Goal: Task Accomplishment & Management: Manage account settings

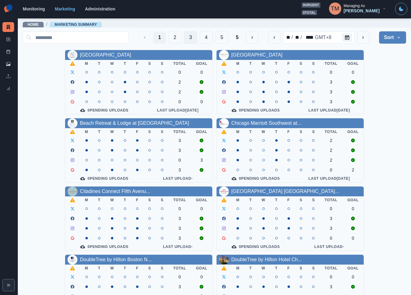
click at [184, 38] on button "3" at bounding box center [190, 37] width 13 height 12
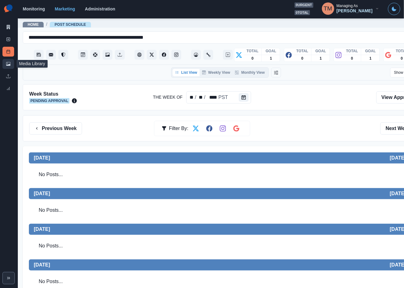
click at [4, 65] on link "Media Library" at bounding box center [8, 64] width 12 height 10
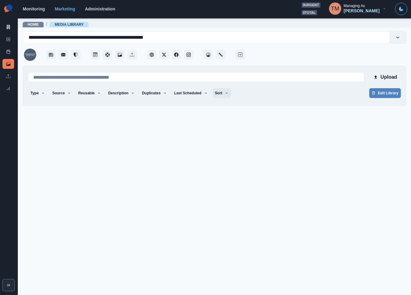
click at [225, 94] on icon "button" at bounding box center [227, 93] width 4 height 4
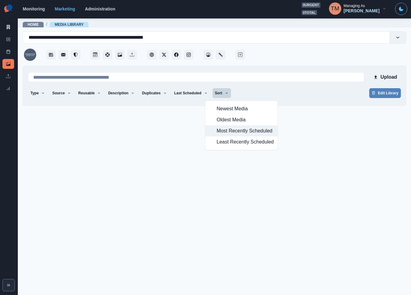
click at [221, 132] on span "Most Recently Scheduled" at bounding box center [245, 130] width 57 height 7
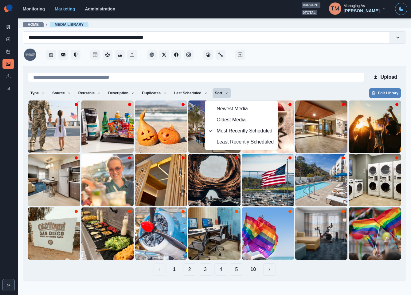
click at [257, 91] on div "Type Any Image Video Source Any Upload Social Manager Found: Instagram Found: G…" at bounding box center [214, 93] width 373 height 11
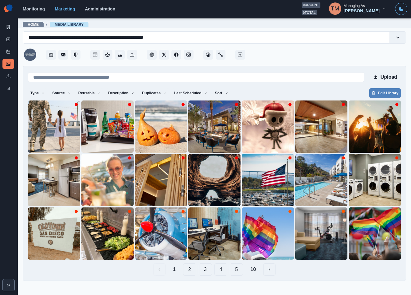
click at [256, 272] on button "10" at bounding box center [253, 269] width 15 height 12
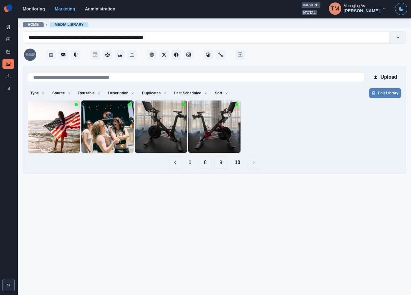
click at [225, 164] on button "9" at bounding box center [221, 162] width 13 height 12
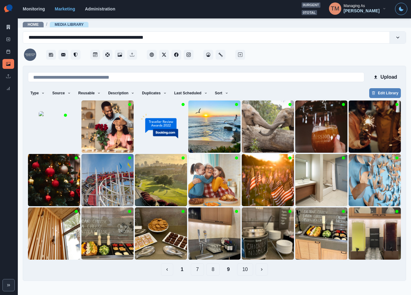
click at [210, 271] on button "8" at bounding box center [213, 269] width 13 height 12
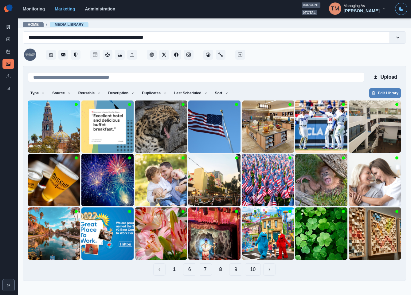
click at [208, 271] on button "7" at bounding box center [205, 269] width 13 height 12
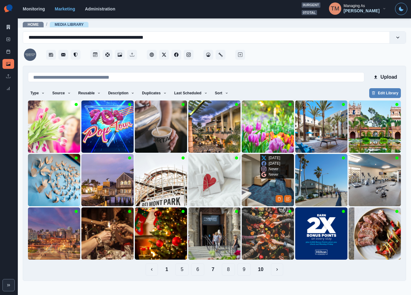
click at [256, 200] on img at bounding box center [268, 180] width 52 height 52
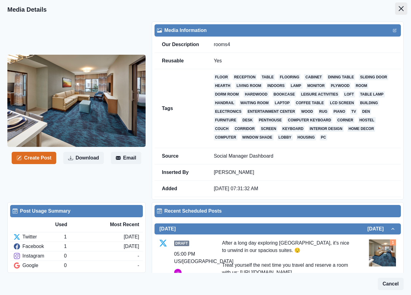
click at [399, 7] on icon "Close" at bounding box center [401, 8] width 5 height 5
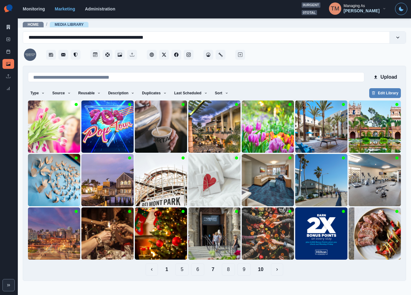
click at [198, 271] on button "6" at bounding box center [197, 269] width 13 height 12
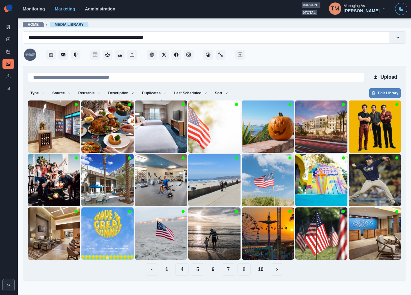
click at [198, 271] on button "5" at bounding box center [197, 269] width 13 height 12
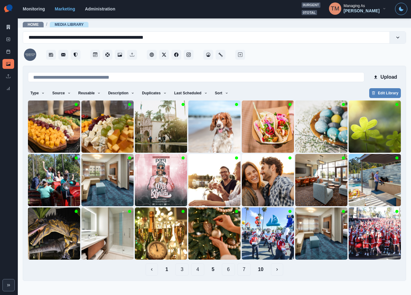
click at [228, 270] on button "6" at bounding box center [228, 269] width 13 height 12
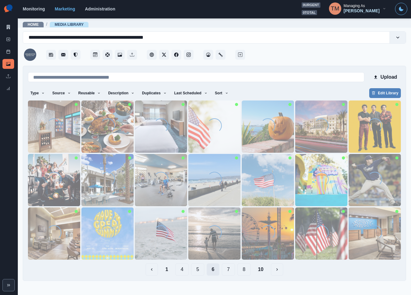
click at [228, 270] on button "7" at bounding box center [228, 269] width 13 height 12
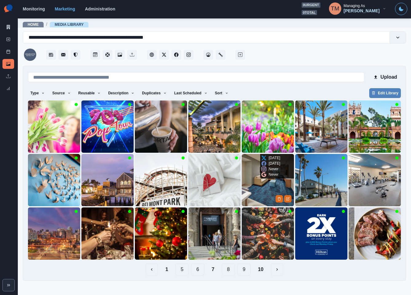
click at [259, 179] on img at bounding box center [268, 180] width 52 height 52
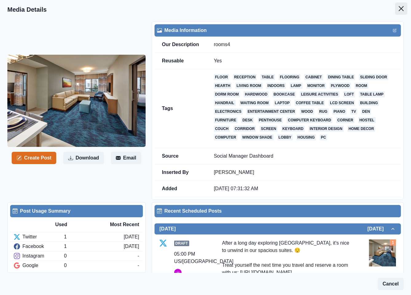
click at [395, 4] on button "Close" at bounding box center [401, 8] width 12 height 12
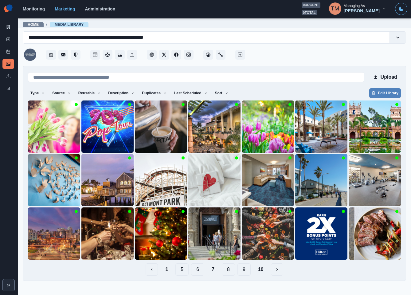
click at [201, 270] on button "6" at bounding box center [197, 269] width 13 height 12
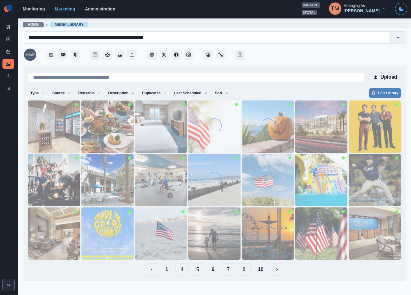
click at [194, 271] on button "5" at bounding box center [197, 269] width 13 height 12
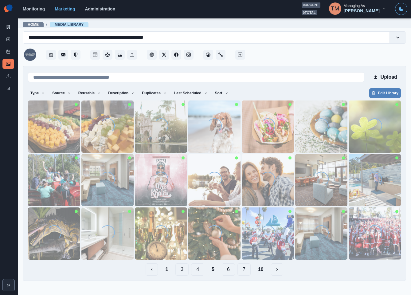
click at [194, 271] on button "4" at bounding box center [197, 269] width 13 height 12
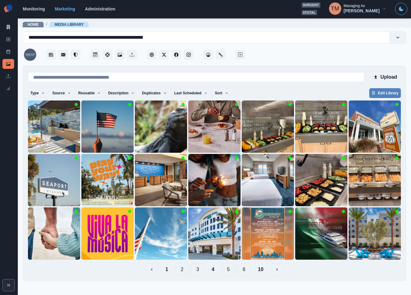
click at [200, 271] on button "3" at bounding box center [197, 269] width 13 height 12
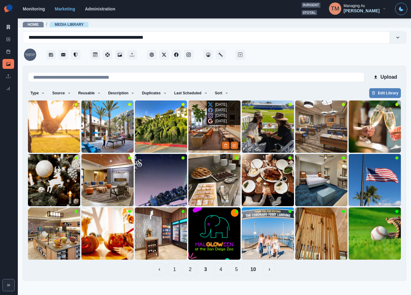
click at [215, 140] on img at bounding box center [214, 127] width 52 height 52
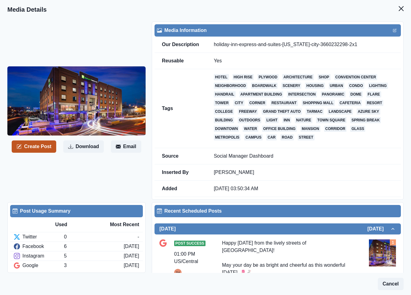
click at [34, 145] on button "Create Post" at bounding box center [34, 146] width 45 height 12
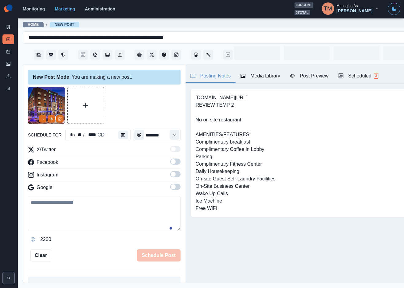
click at [69, 213] on textarea at bounding box center [104, 213] width 153 height 35
paste textarea "**********"
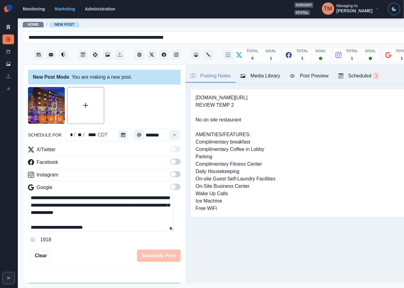
scroll to position [27, 0]
type textarea "**********"
click at [121, 137] on icon "Calendar" at bounding box center [123, 135] width 4 height 4
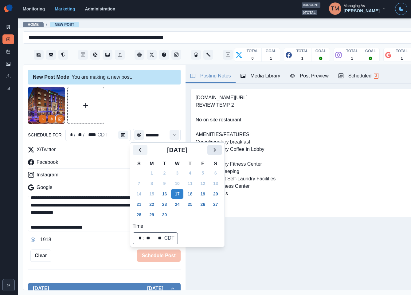
click at [216, 148] on icon "Next" at bounding box center [214, 149] width 7 height 7
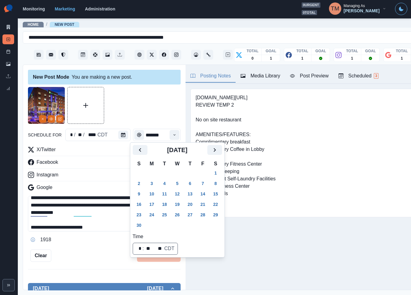
click at [150, 204] on button "17" at bounding box center [152, 205] width 12 height 10
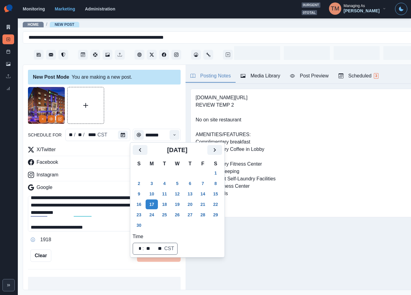
click at [149, 117] on div at bounding box center [104, 105] width 153 height 37
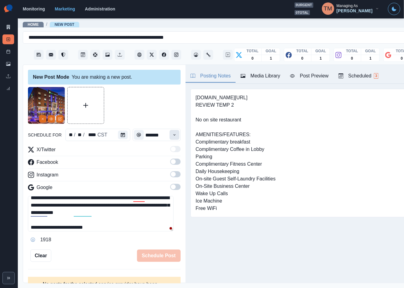
click at [171, 137] on button "Time" at bounding box center [175, 135] width 10 height 10
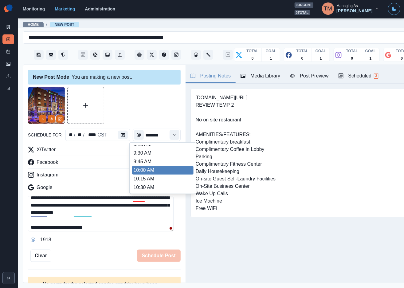
click at [150, 183] on ul "8:00 AM 8:15 AM 8:30 AM 8:45 AM 9:00 AM 9:15 AM 9:30 AM 9:45 AM 10:00 AM 10:15 …" at bounding box center [162, 168] width 61 height 46
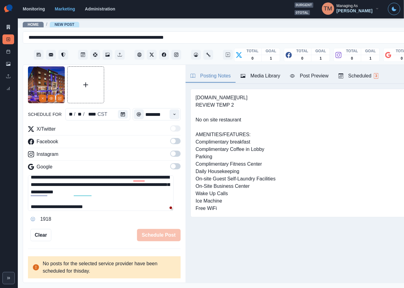
scroll to position [14, 0]
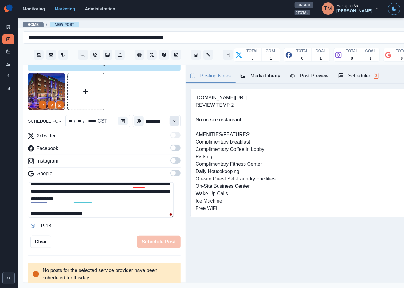
click at [172, 122] on icon "Time" at bounding box center [174, 121] width 4 height 4
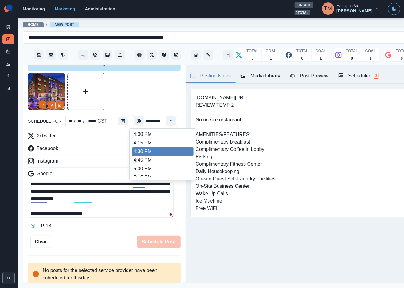
scroll to position [231, 0]
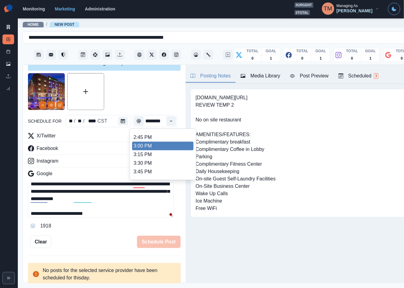
click at [156, 145] on li "3:00 PM" at bounding box center [162, 146] width 61 height 9
type input "*******"
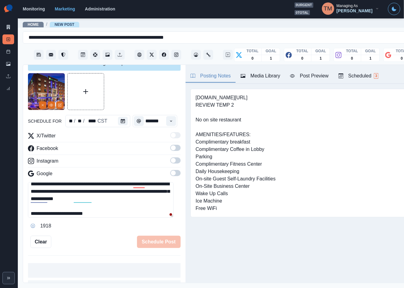
scroll to position [0, 0]
click at [170, 149] on span at bounding box center [175, 148] width 10 height 6
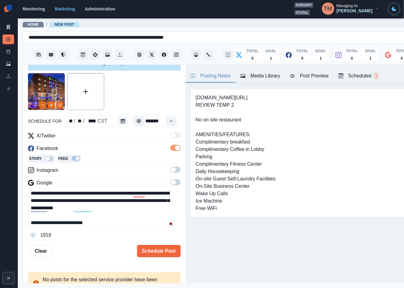
click at [171, 171] on span at bounding box center [175, 170] width 10 height 6
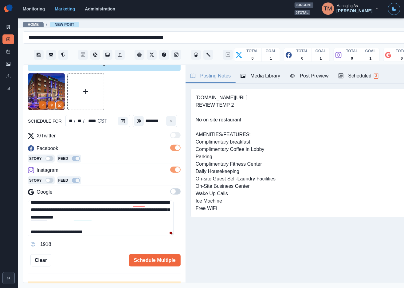
click at [171, 190] on span at bounding box center [175, 191] width 10 height 6
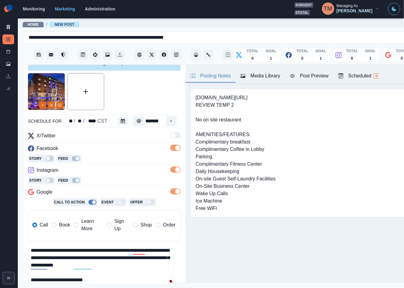
click at [68, 226] on span "Book" at bounding box center [64, 224] width 11 height 7
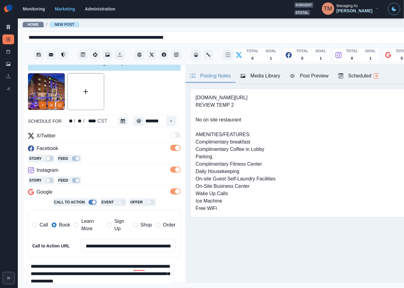
click at [313, 77] on div "Post Preview" at bounding box center [309, 75] width 38 height 7
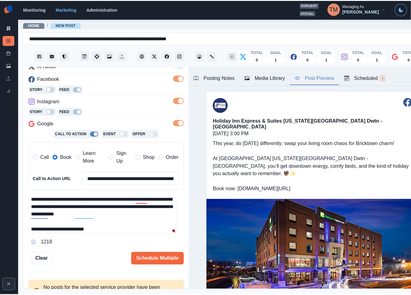
scroll to position [96, 0]
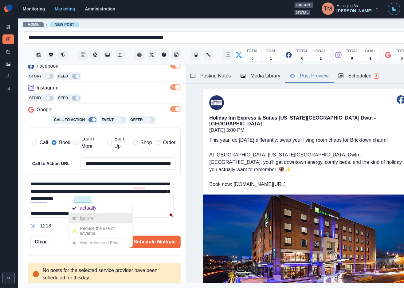
click at [93, 218] on div "Ignore" at bounding box center [88, 218] width 16 height 10
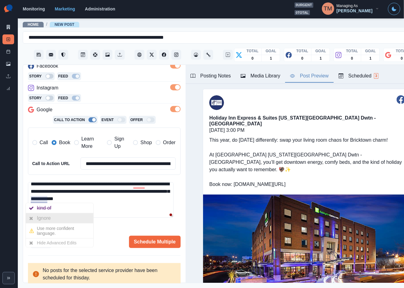
click at [48, 218] on div "Ignore" at bounding box center [45, 218] width 16 height 10
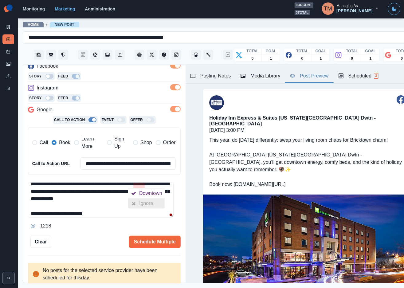
click at [142, 205] on div "Ignore" at bounding box center [147, 204] width 16 height 10
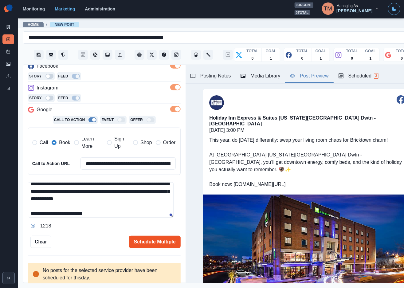
click at [146, 246] on button "Schedule Multiple" at bounding box center [155, 242] width 52 height 12
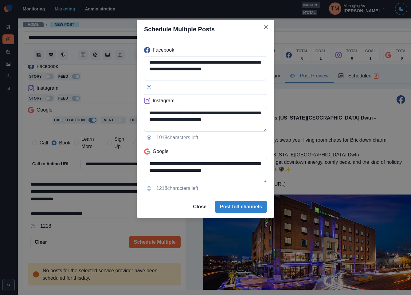
scroll to position [42, 0]
drag, startPoint x: 171, startPoint y: 126, endPoint x: 241, endPoint y: 128, distance: 70.4
click at [241, 128] on textarea "**********" at bounding box center [205, 119] width 123 height 25
paste textarea "****"
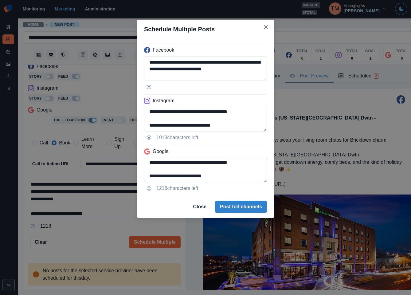
type textarea "**********"
drag, startPoint x: 212, startPoint y: 162, endPoint x: 234, endPoint y: 180, distance: 28.6
click at [234, 180] on textarea "**********" at bounding box center [205, 170] width 123 height 25
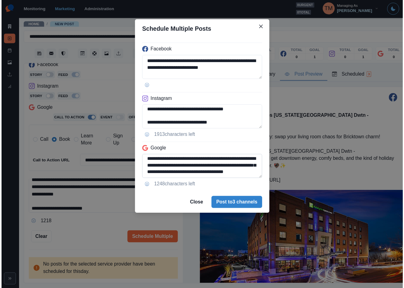
scroll to position [29, 0]
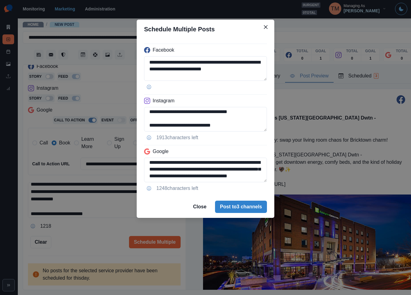
type textarea "**********"
click at [97, 231] on div "**********" at bounding box center [205, 147] width 411 height 295
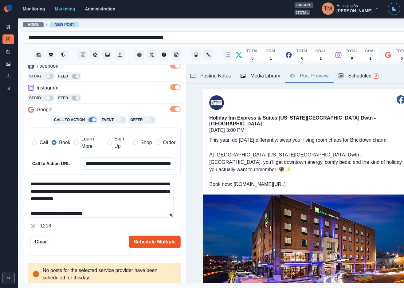
click at [166, 243] on button "Schedule Multiple" at bounding box center [155, 242] width 52 height 12
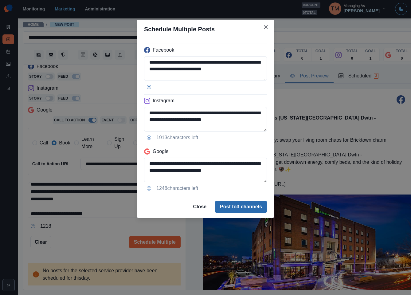
click at [251, 210] on button "Post to 3 channels" at bounding box center [241, 207] width 52 height 12
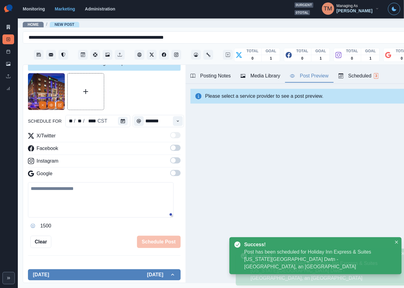
scroll to position [0, 0]
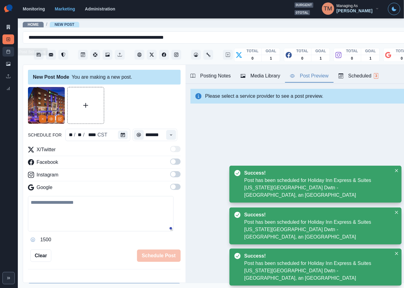
click at [8, 53] on rect at bounding box center [8, 51] width 3 height 3
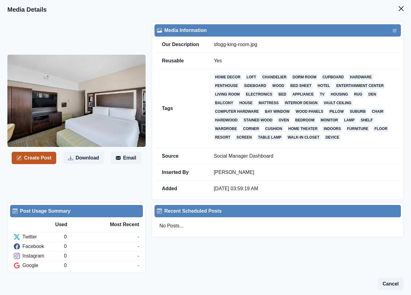
click at [42, 162] on button "Create Post" at bounding box center [34, 158] width 45 height 12
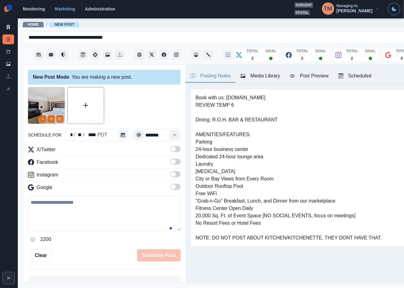
drag, startPoint x: 67, startPoint y: 218, endPoint x: 69, endPoint y: 214, distance: 4.4
click at [68, 216] on textarea at bounding box center [104, 213] width 153 height 35
paste textarea "**********"
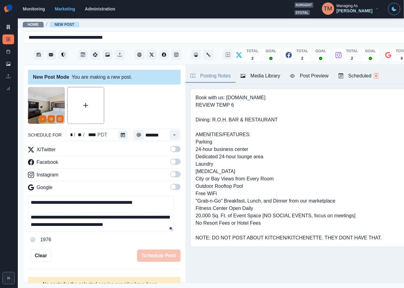
scroll to position [14, 0]
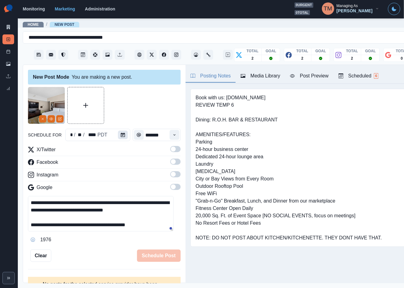
type textarea "**********"
click at [123, 134] on button "Calendar" at bounding box center [123, 135] width 10 height 9
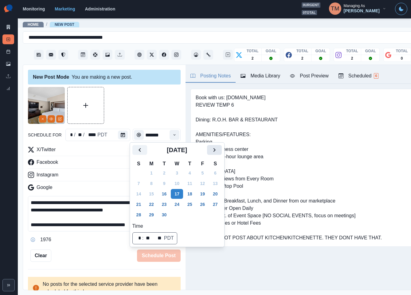
click at [214, 151] on icon "Next" at bounding box center [214, 149] width 7 height 7
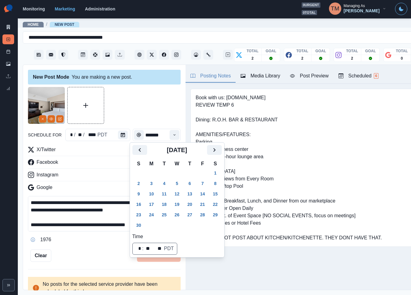
click at [153, 205] on button "17" at bounding box center [151, 205] width 12 height 10
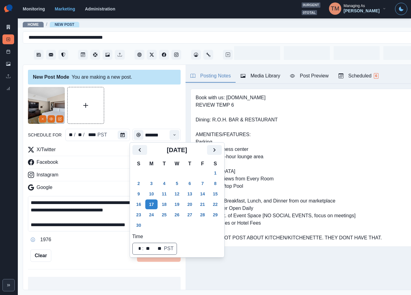
click at [135, 99] on div at bounding box center [104, 105] width 153 height 37
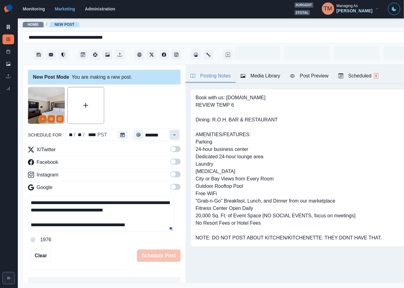
click at [172, 135] on icon "Time" at bounding box center [174, 135] width 4 height 4
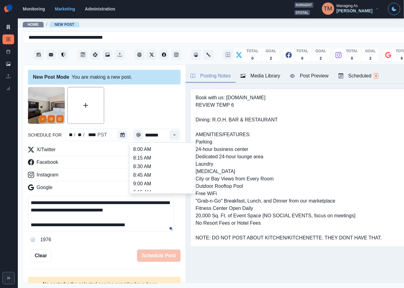
scroll to position [124, 0]
click at [164, 167] on li "12:00 PM" at bounding box center [162, 163] width 61 height 9
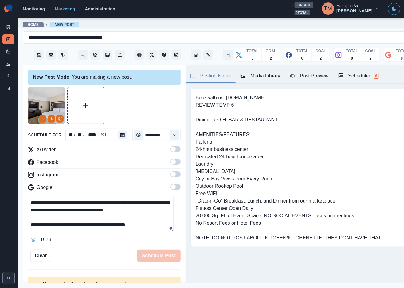
type input "********"
click at [171, 150] on span at bounding box center [175, 149] width 10 height 6
click at [170, 165] on label at bounding box center [175, 164] width 10 height 10
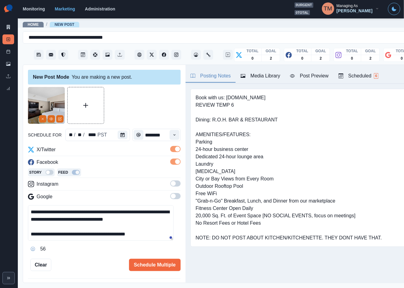
click at [170, 181] on span at bounding box center [175, 183] width 10 height 6
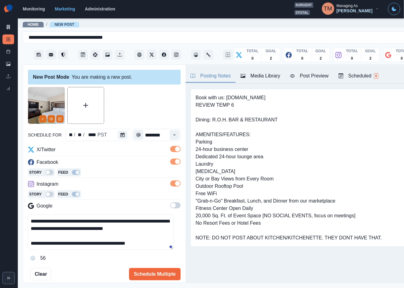
click at [319, 80] on button "Post Preview" at bounding box center [309, 76] width 48 height 13
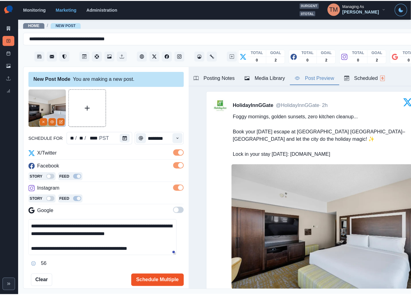
scroll to position [22, 0]
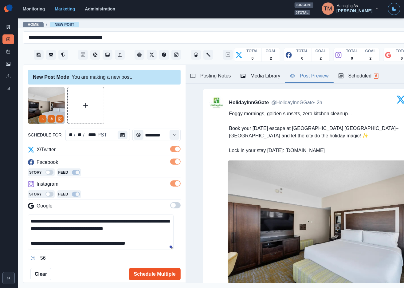
click at [141, 273] on button "Schedule Multiple" at bounding box center [155, 274] width 52 height 12
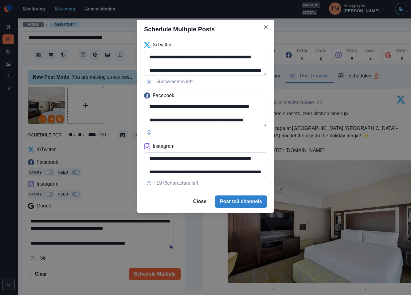
scroll to position [42, 0]
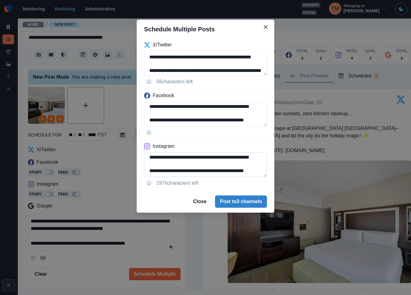
drag, startPoint x: 199, startPoint y: 164, endPoint x: 240, endPoint y: 172, distance: 41.7
click at [239, 172] on textarea "**********" at bounding box center [205, 164] width 123 height 25
paste textarea
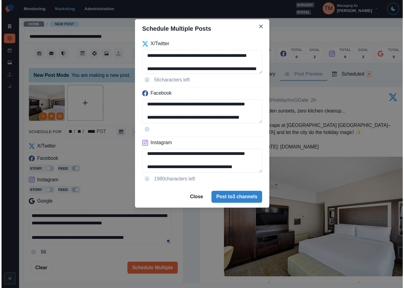
scroll to position [42, 0]
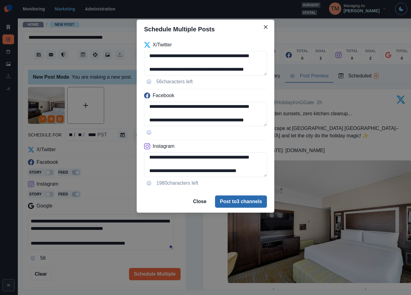
type textarea "**********"
click at [257, 204] on button "Post to 3 channels" at bounding box center [241, 202] width 52 height 12
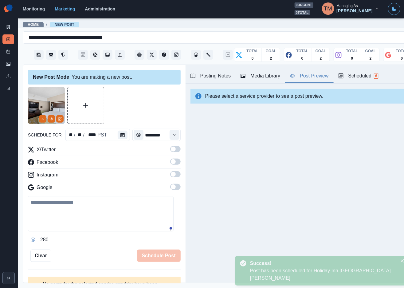
scroll to position [0, 0]
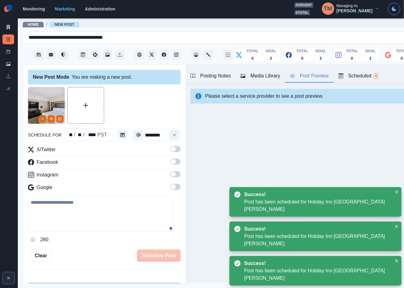
click at [138, 106] on div at bounding box center [104, 105] width 153 height 37
click at [10, 50] on icon at bounding box center [8, 51] width 4 height 4
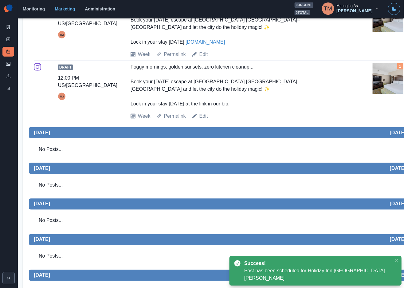
scroll to position [231, 0]
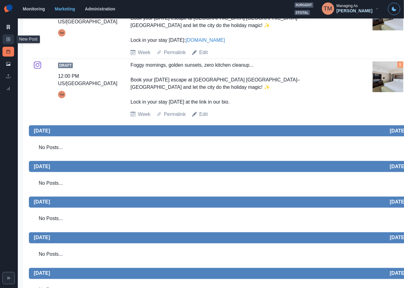
click at [9, 39] on icon at bounding box center [8, 39] width 4 height 4
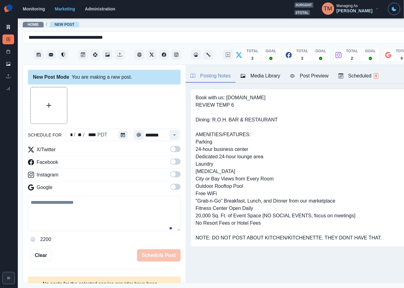
click at [104, 210] on textarea at bounding box center [104, 213] width 153 height 35
paste textarea "**********"
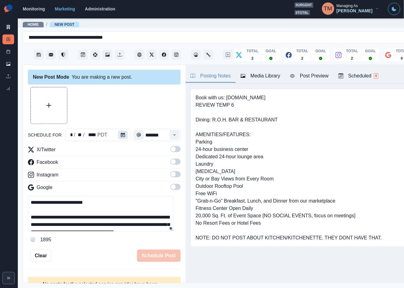
scroll to position [49, 0]
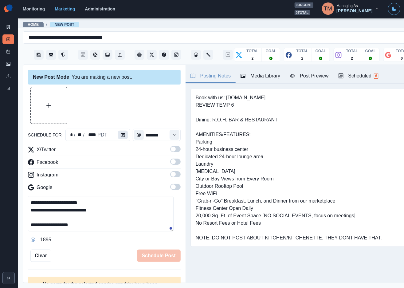
type textarea "**********"
click at [123, 134] on button "Calendar" at bounding box center [123, 135] width 10 height 9
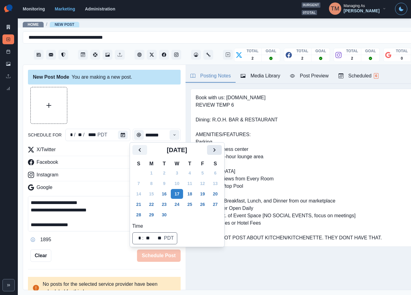
click at [210, 150] on button "Next" at bounding box center [214, 150] width 15 height 10
click at [211, 150] on icon "Next" at bounding box center [214, 149] width 7 height 7
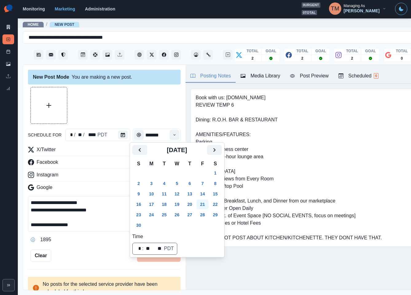
click at [202, 204] on button "21" at bounding box center [203, 205] width 12 height 10
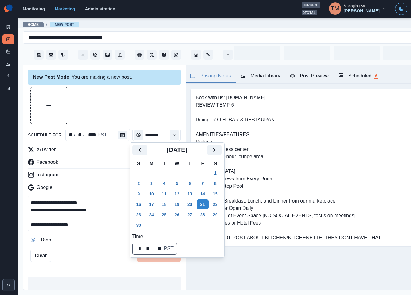
click at [110, 107] on div at bounding box center [104, 105] width 153 height 37
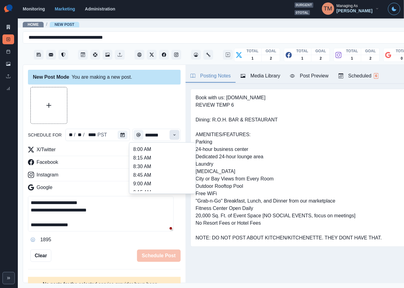
click at [170, 135] on button "Time" at bounding box center [175, 135] width 10 height 10
click at [158, 157] on li "1:30 PM" at bounding box center [162, 154] width 61 height 9
type input "*******"
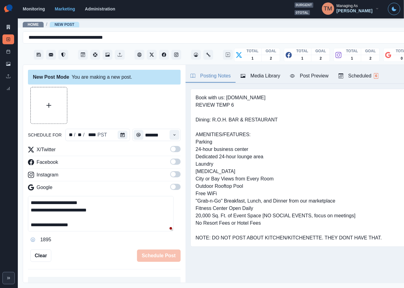
click at [171, 149] on span at bounding box center [173, 149] width 5 height 5
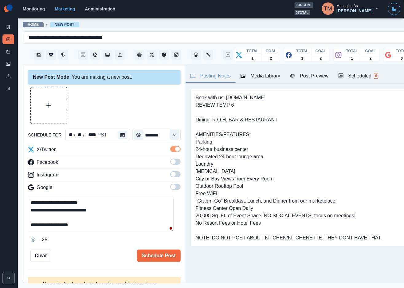
click at [172, 164] on span at bounding box center [175, 162] width 10 height 6
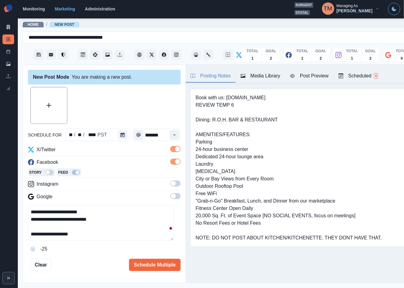
click at [171, 184] on span at bounding box center [175, 183] width 10 height 6
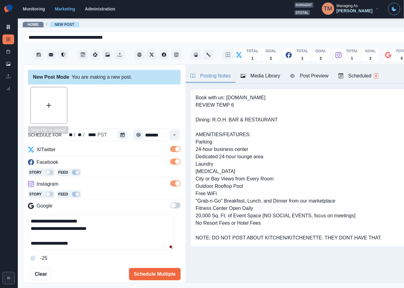
click at [49, 108] on button "Upload Media" at bounding box center [49, 105] width 36 height 36
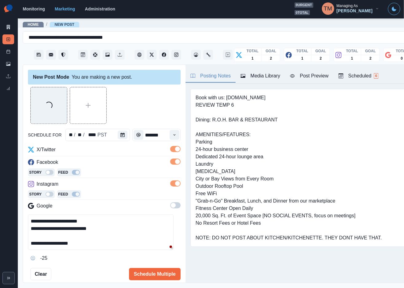
click at [324, 80] on button "Post Preview" at bounding box center [309, 76] width 48 height 13
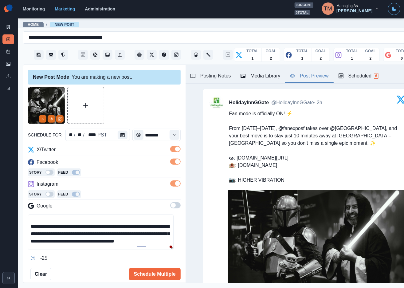
scroll to position [0, 0]
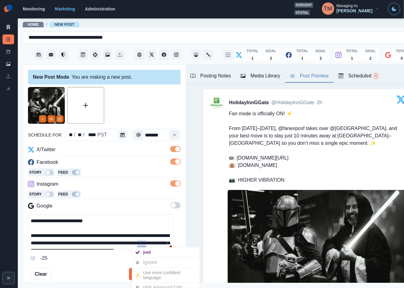
click at [146, 262] on div "Ignore" at bounding box center [151, 263] width 16 height 10
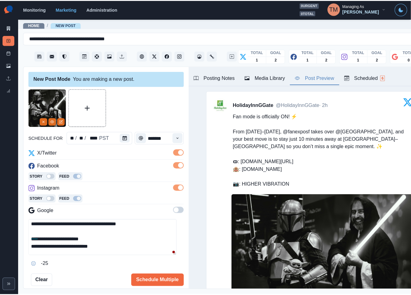
scroll to position [28, 0]
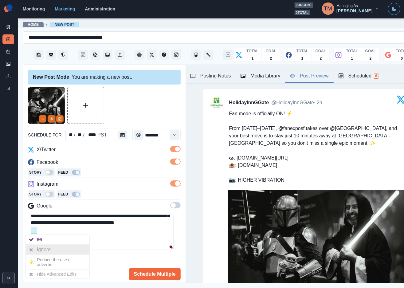
click at [40, 250] on div "Ignore" at bounding box center [45, 250] width 16 height 10
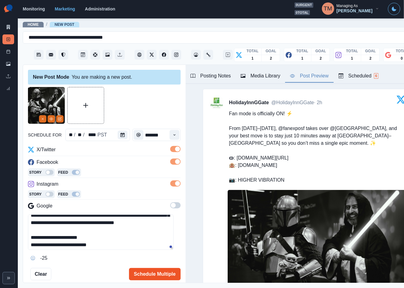
click at [147, 272] on button "Schedule Multiple" at bounding box center [155, 274] width 52 height 12
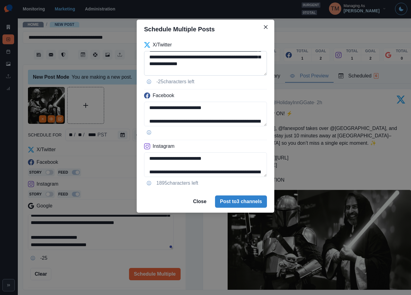
scroll to position [25, 0]
click at [208, 66] on textarea "**********" at bounding box center [205, 63] width 123 height 25
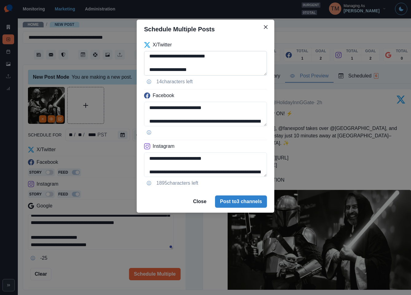
scroll to position [56, 0]
type textarea "**********"
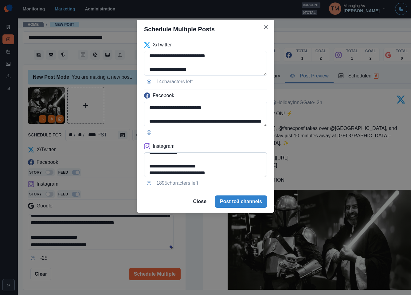
scroll to position [55, 0]
click at [159, 166] on textarea "**********" at bounding box center [205, 164] width 123 height 25
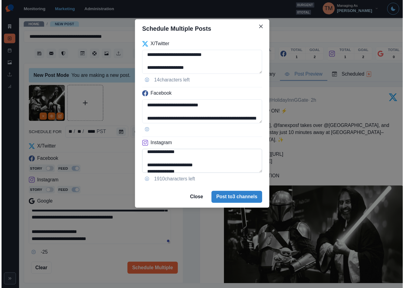
scroll to position [18, 0]
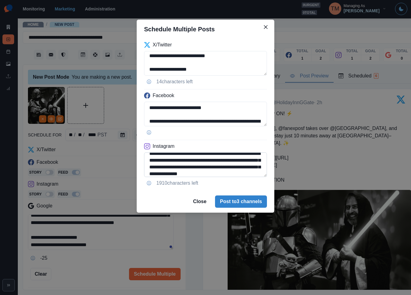
click at [153, 161] on textarea "**********" at bounding box center [205, 164] width 123 height 25
click at [170, 160] on textarea "**********" at bounding box center [205, 164] width 123 height 25
click at [252, 167] on textarea "**********" at bounding box center [205, 164] width 123 height 25
type textarea "**********"
click at [93, 261] on div "**********" at bounding box center [205, 147] width 411 height 295
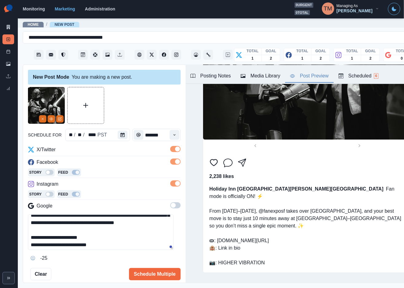
scroll to position [671, 0]
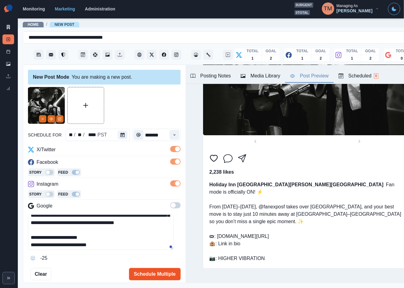
click at [153, 277] on button "Schedule Multiple" at bounding box center [155, 274] width 52 height 12
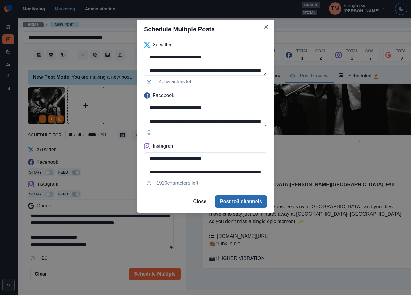
click at [255, 197] on button "Post to 3 channels" at bounding box center [241, 202] width 52 height 12
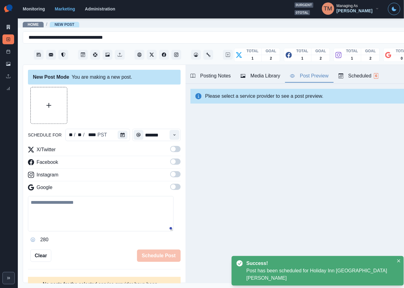
scroll to position [0, 0]
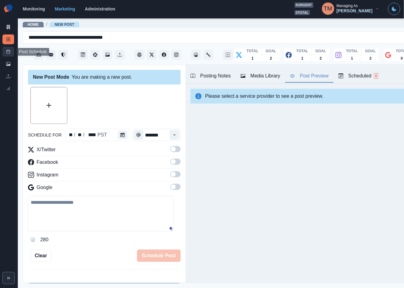
click at [10, 52] on link "Post Schedule" at bounding box center [8, 52] width 12 height 10
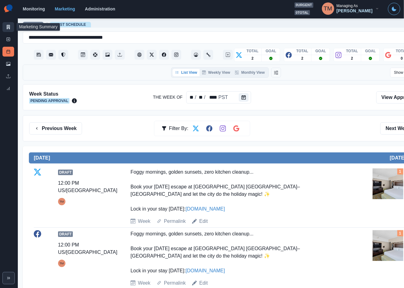
click at [4, 27] on link "Marketing Summary" at bounding box center [8, 27] width 12 height 10
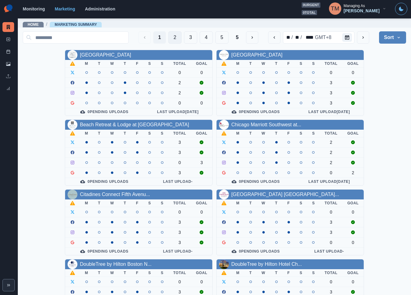
click at [168, 37] on button "2" at bounding box center [174, 37] width 13 height 12
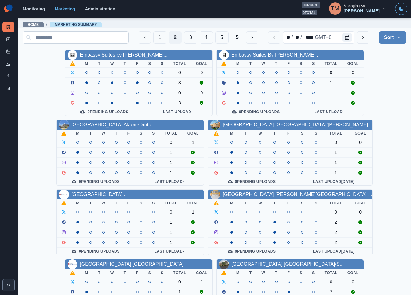
click at [187, 36] on button "3" at bounding box center [190, 37] width 13 height 12
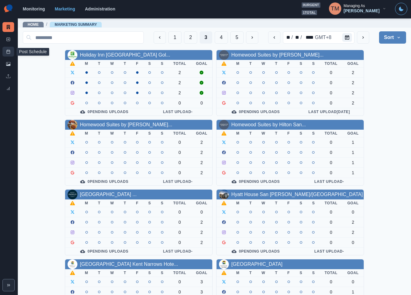
click at [9, 53] on rect at bounding box center [8, 51] width 3 height 3
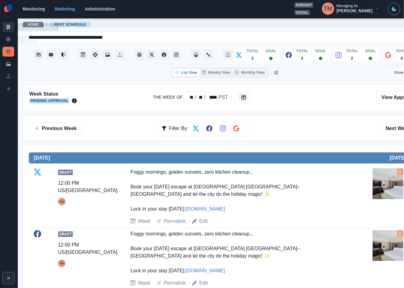
click at [5, 28] on link "Marketing Summary" at bounding box center [8, 27] width 12 height 10
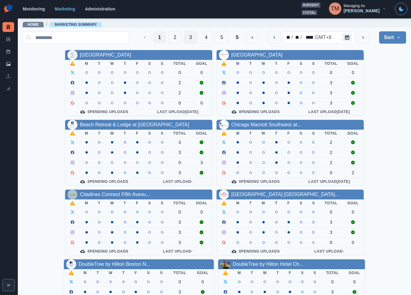
click at [184, 39] on button "3" at bounding box center [190, 37] width 13 height 12
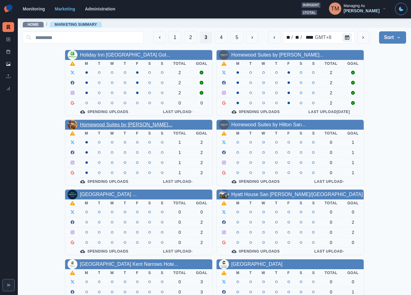
click at [132, 126] on link "Homewood Suites by Hilton Par..." at bounding box center [126, 124] width 93 height 5
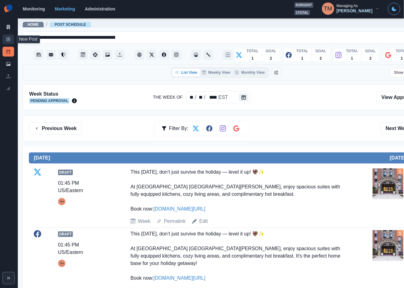
click at [10, 39] on icon at bounding box center [8, 39] width 4 height 4
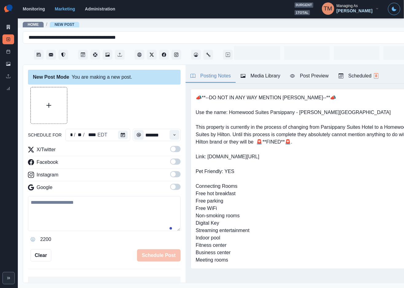
click at [60, 220] on textarea at bounding box center [104, 213] width 153 height 35
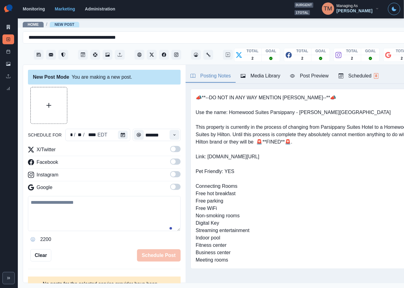
paste textarea "**********"
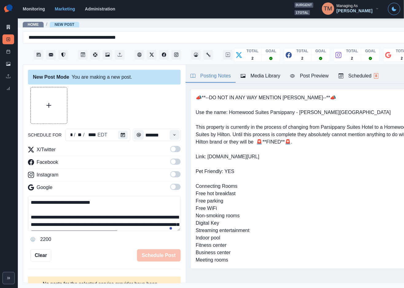
scroll to position [42, 0]
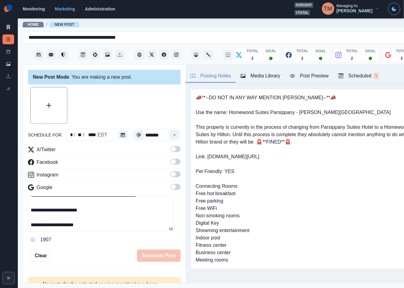
type textarea "**********"
click at [170, 151] on span at bounding box center [175, 149] width 10 height 6
drag, startPoint x: 172, startPoint y: 163, endPoint x: 176, endPoint y: 172, distance: 11.0
click at [172, 165] on label at bounding box center [175, 164] width 10 height 10
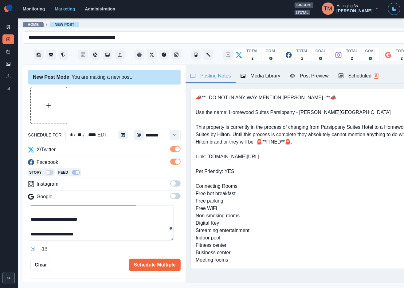
click at [170, 185] on span at bounding box center [175, 183] width 10 height 6
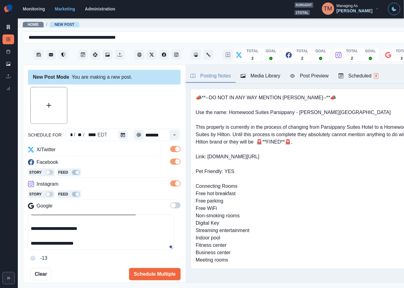
click at [170, 207] on span at bounding box center [175, 205] width 10 height 6
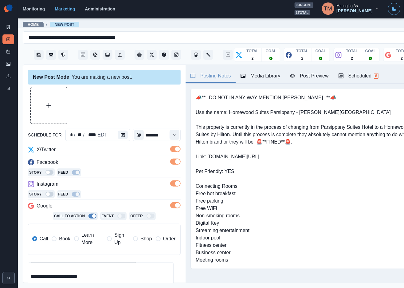
click at [82, 240] on span "Learn More" at bounding box center [92, 238] width 22 height 15
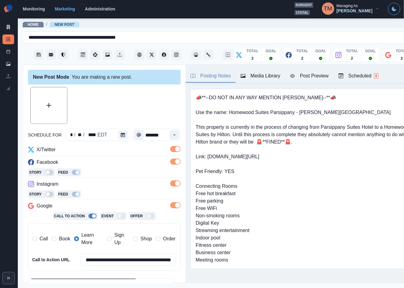
scroll to position [96, 0]
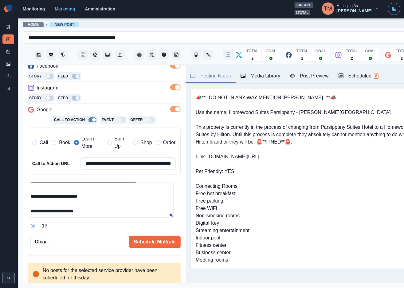
drag, startPoint x: 42, startPoint y: 201, endPoint x: 95, endPoint y: 201, distance: 53.2
click at [95, 201] on textarea "**********" at bounding box center [101, 199] width 146 height 35
click at [131, 165] on input "**********" at bounding box center [128, 163] width 95 height 12
paste input
type input "**********"
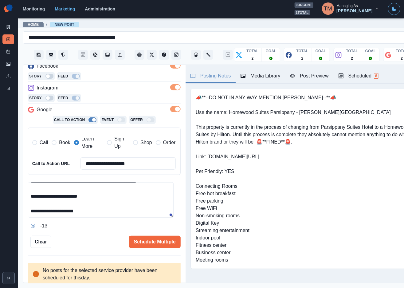
click at [123, 211] on textarea "**********" at bounding box center [101, 199] width 146 height 35
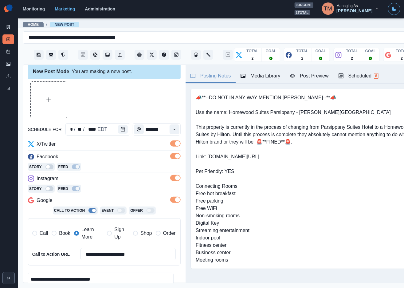
scroll to position [0, 0]
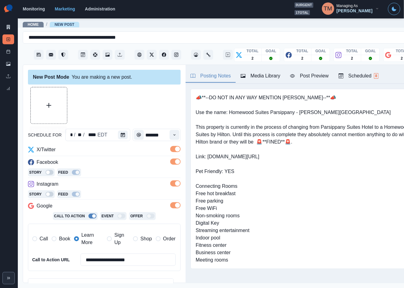
click at [55, 106] on button "Upload Media" at bounding box center [49, 105] width 36 height 36
click at [121, 136] on icon "Calendar" at bounding box center [123, 135] width 4 height 4
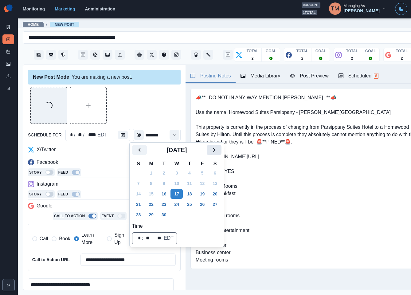
click at [212, 151] on icon "Next" at bounding box center [214, 149] width 7 height 7
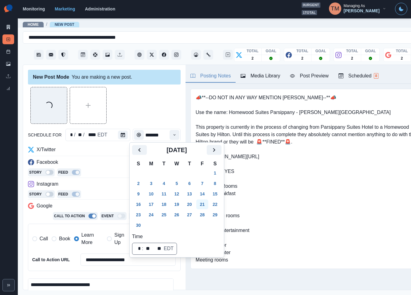
click at [203, 206] on button "21" at bounding box center [202, 205] width 12 height 10
click at [134, 107] on div "Loading..." at bounding box center [104, 105] width 153 height 37
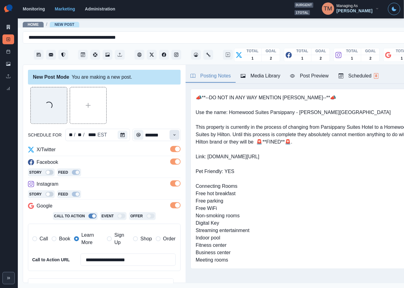
click at [172, 134] on icon "Time" at bounding box center [174, 135] width 4 height 4
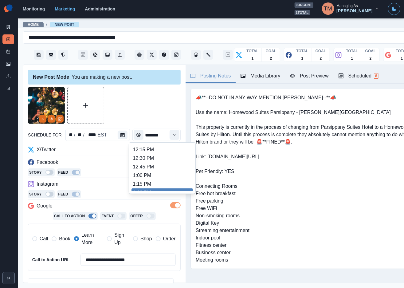
scroll to position [171, 0]
click at [152, 165] on li "1:30 PM" at bounding box center [162, 168] width 61 height 9
type input "*******"
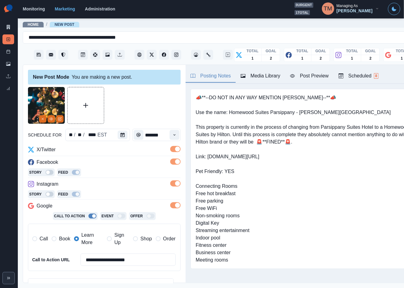
click at [150, 109] on div at bounding box center [104, 105] width 153 height 37
click at [60, 119] on icon "Edit Media" at bounding box center [60, 118] width 2 height 2
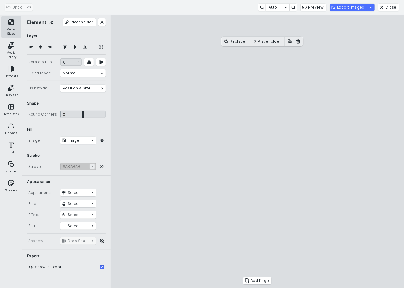
click at [11, 22] on button "Media Sizes" at bounding box center [11, 27] width 20 height 22
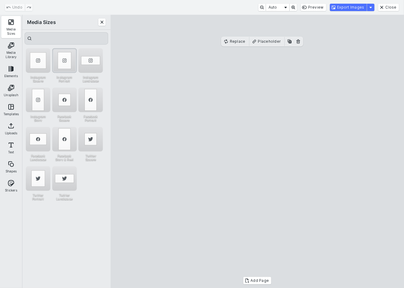
click at [62, 56] on div "Instagram Portrait" at bounding box center [64, 60] width 25 height 25
click at [258, 152] on cesdk-canvas "Editor canvas" at bounding box center [258, 152] width 0 height 0
drag, startPoint x: 284, startPoint y: 207, endPoint x: 285, endPoint y: 194, distance: 12.6
click at [258, 152] on cesdk-canvas "Editor canvas" at bounding box center [258, 152] width 0 height 0
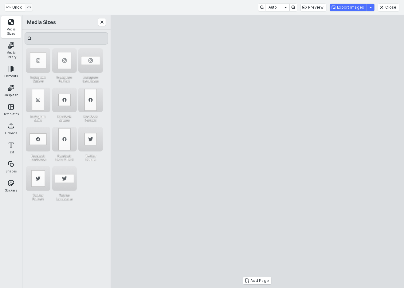
drag, startPoint x: 262, startPoint y: 46, endPoint x: 262, endPoint y: 59, distance: 12.9
click at [258, 152] on cesdk-canvas "Editor canvas" at bounding box center [258, 152] width 0 height 0
click at [355, 8] on button "Export Images" at bounding box center [348, 7] width 37 height 7
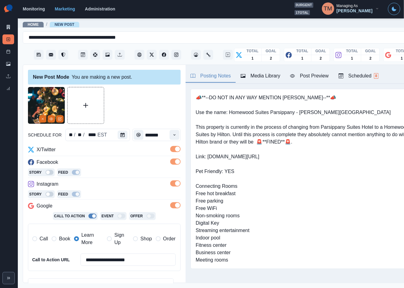
click at [315, 73] on div "Post Preview" at bounding box center [309, 75] width 38 height 7
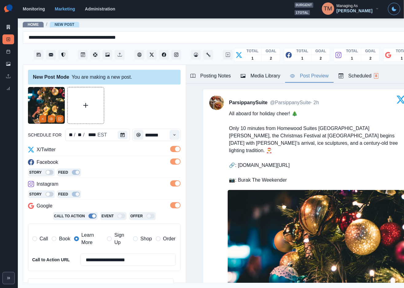
click at [271, 75] on div "Media Library" at bounding box center [261, 75] width 40 height 7
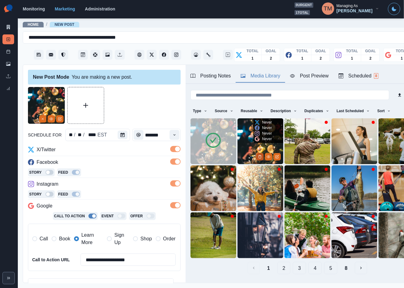
click at [256, 154] on button "Delete Media" at bounding box center [259, 156] width 7 height 7
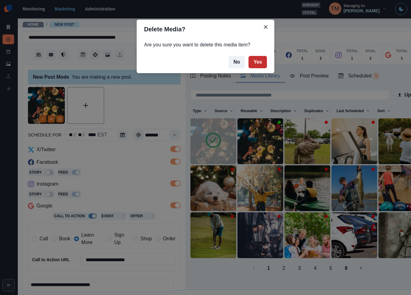
click at [261, 62] on button "Yes" at bounding box center [258, 62] width 18 height 12
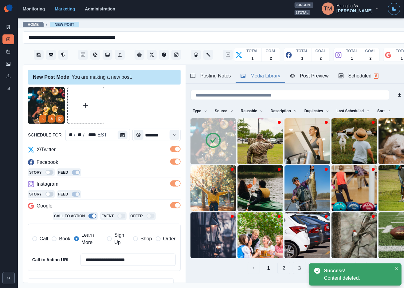
click at [136, 105] on div at bounding box center [104, 105] width 153 height 37
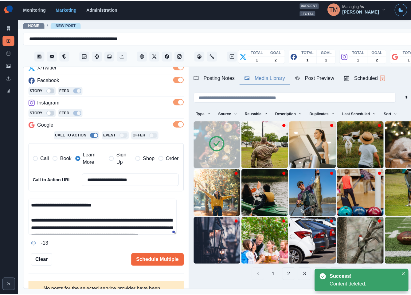
scroll to position [96, 0]
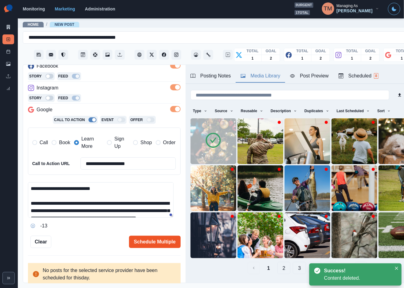
click at [147, 241] on button "Schedule Multiple" at bounding box center [155, 242] width 52 height 12
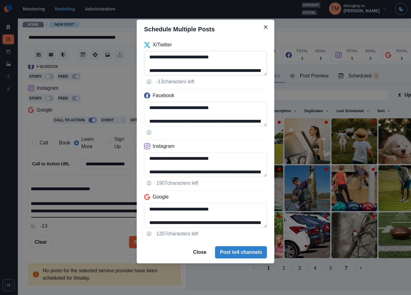
drag, startPoint x: 198, startPoint y: 70, endPoint x: 215, endPoint y: 75, distance: 17.9
click at [198, 70] on textarea "**********" at bounding box center [205, 63] width 123 height 25
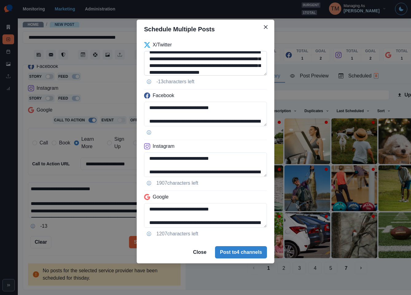
scroll to position [3, 0]
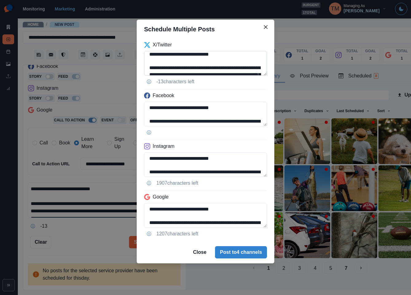
drag, startPoint x: 150, startPoint y: 58, endPoint x: 164, endPoint y: 61, distance: 15.0
click at [164, 61] on textarea "**********" at bounding box center [205, 63] width 123 height 25
click at [149, 73] on textarea "**********" at bounding box center [205, 63] width 123 height 25
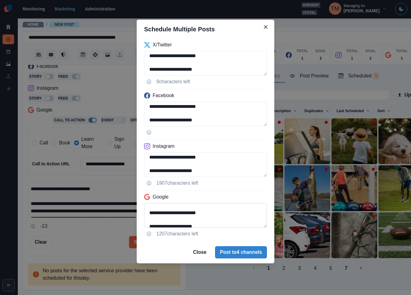
scroll to position [56, 0]
type textarea "**********"
click at [151, 210] on textarea "**********" at bounding box center [205, 215] width 123 height 25
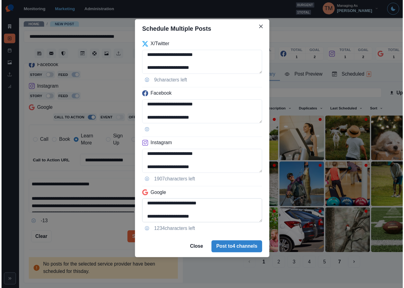
scroll to position [42, 0]
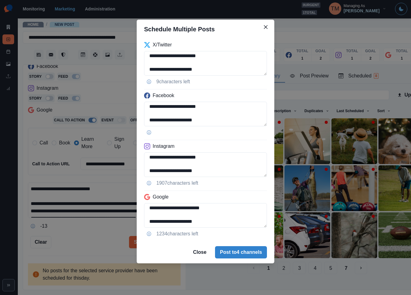
type textarea "**********"
drag, startPoint x: 80, startPoint y: 249, endPoint x: 104, endPoint y: 245, distance: 23.8
click at [81, 248] on div "**********" at bounding box center [205, 147] width 411 height 295
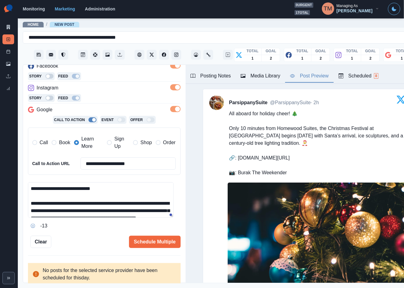
click at [319, 78] on div "Post Preview" at bounding box center [309, 75] width 38 height 7
drag, startPoint x: 148, startPoint y: 244, endPoint x: 144, endPoint y: 236, distance: 9.4
click at [99, 243] on div "Schedule Multiple" at bounding box center [115, 242] width 129 height 12
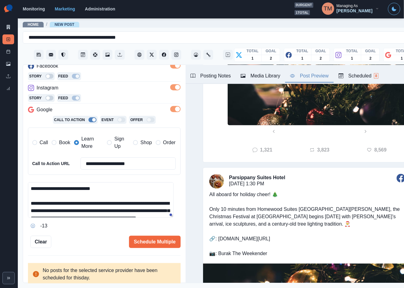
scroll to position [323, 0]
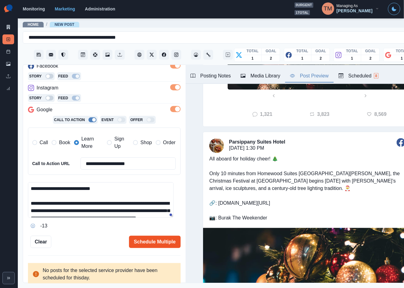
click at [141, 244] on button "Schedule Multiple" at bounding box center [155, 242] width 52 height 12
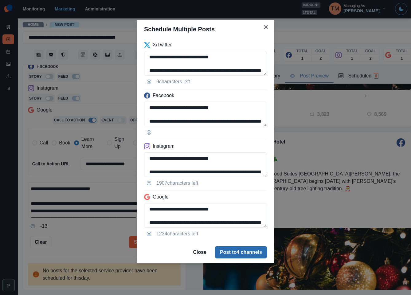
click at [252, 257] on button "Post to 4 channels" at bounding box center [241, 252] width 52 height 12
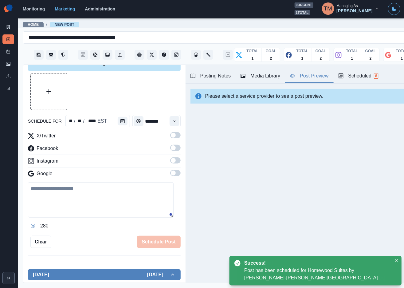
scroll to position [96, 0]
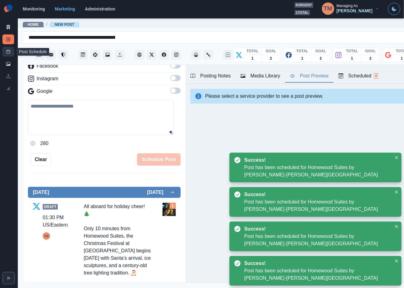
click at [7, 52] on icon at bounding box center [8, 51] width 4 height 4
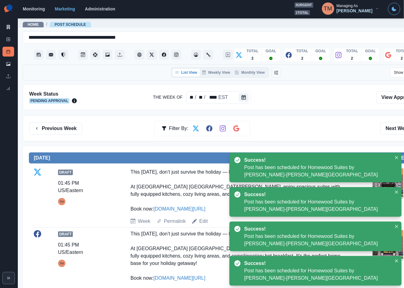
click at [319, 131] on div "Previous Week Filter By: Next Week" at bounding box center [226, 128] width 394 height 12
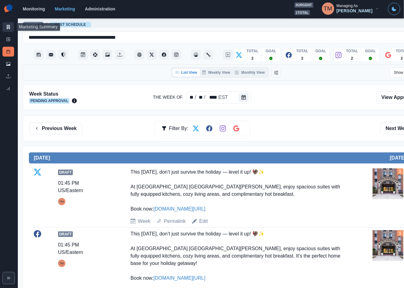
click at [8, 28] on icon at bounding box center [8, 27] width 4 height 4
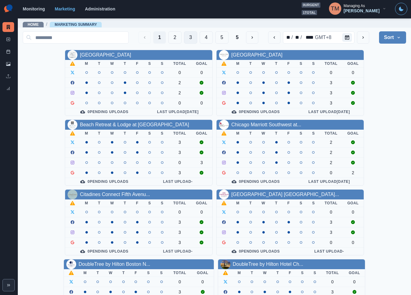
click at [184, 39] on button "3" at bounding box center [190, 37] width 13 height 12
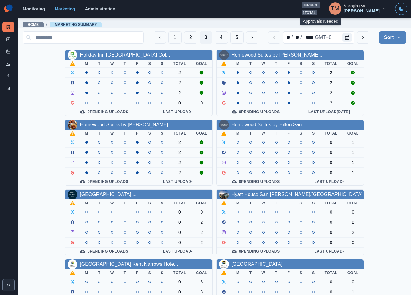
click at [316, 13] on span "1 total" at bounding box center [309, 12] width 15 height 5
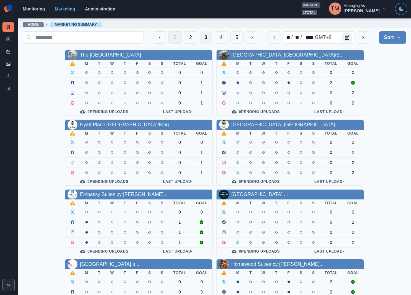
click at [168, 39] on button "1" at bounding box center [174, 37] width 13 height 12
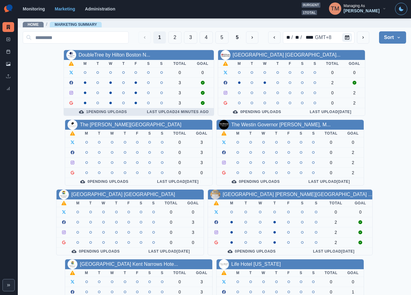
click at [108, 113] on div "1 Pending Uploads" at bounding box center [103, 111] width 69 height 5
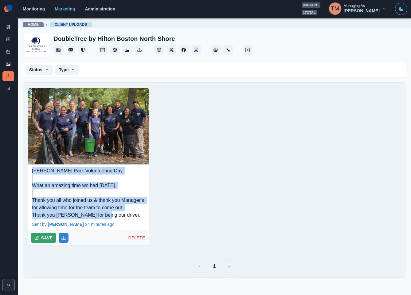
drag, startPoint x: 124, startPoint y: 218, endPoint x: 31, endPoint y: 172, distance: 102.7
click at [31, 172] on div "Endicott Park Volunteering Day What an amazing time we had today. Thank you all…" at bounding box center [88, 192] width 121 height 54
copy p "Endicott Park Volunteering Day What an amazing time we had today. Thank you all…"
click at [48, 242] on button "SAVE" at bounding box center [44, 238] width 26 height 10
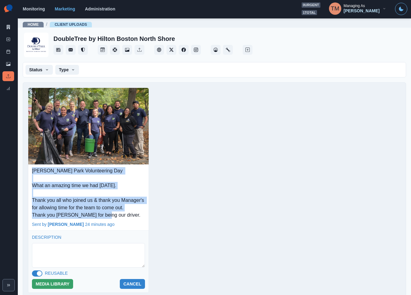
scroll to position [45, 0]
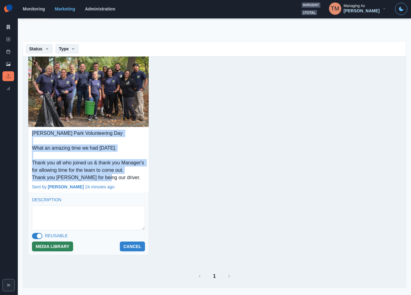
click at [55, 247] on button "MEDIA LIBRARY" at bounding box center [52, 247] width 41 height 10
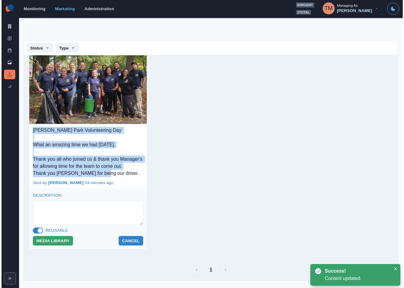
scroll to position [0, 0]
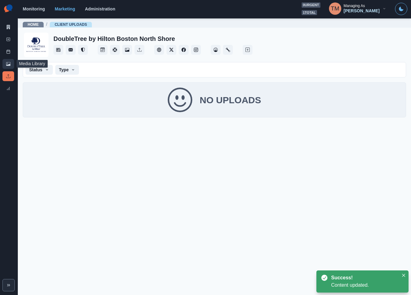
click at [8, 64] on icon at bounding box center [8, 64] width 4 height 4
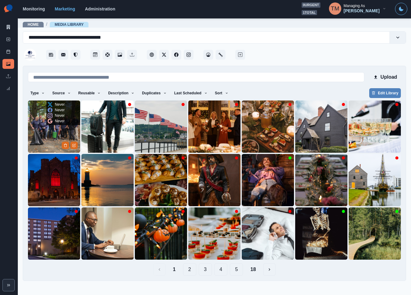
click at [48, 142] on img at bounding box center [54, 127] width 52 height 52
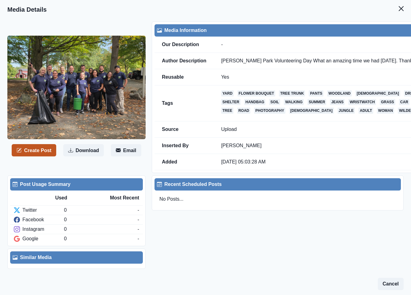
click at [45, 152] on button "Create Post" at bounding box center [34, 150] width 45 height 12
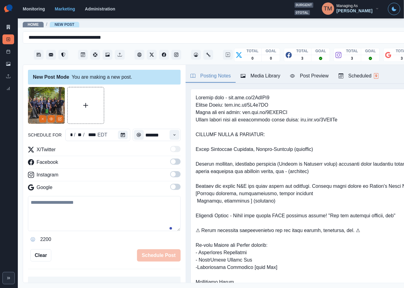
click at [84, 210] on textarea at bounding box center [104, 213] width 153 height 35
paste textarea "**********"
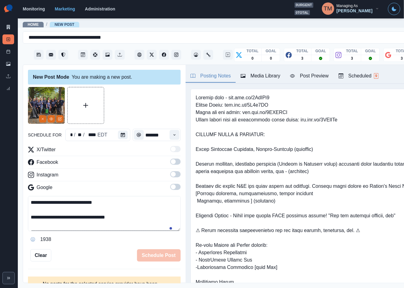
scroll to position [27, 0]
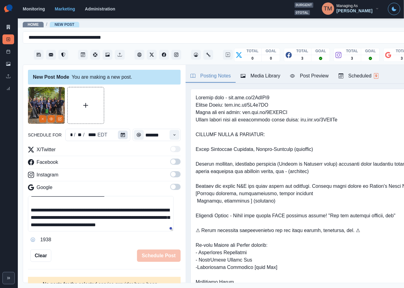
type textarea "**********"
click at [122, 135] on button "Calendar" at bounding box center [123, 135] width 10 height 9
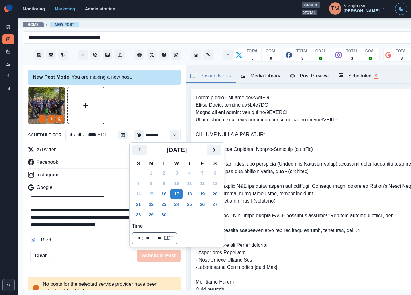
click at [165, 196] on button "16" at bounding box center [164, 194] width 12 height 10
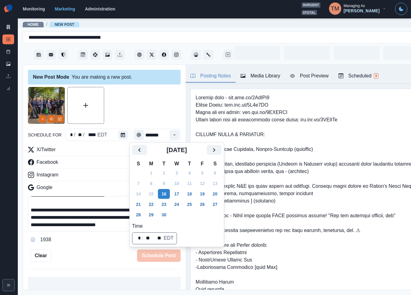
click at [137, 116] on div at bounding box center [104, 105] width 153 height 37
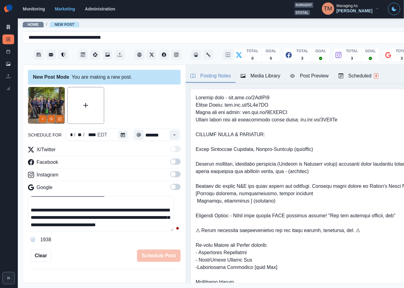
click at [172, 136] on icon "Time" at bounding box center [174, 135] width 4 height 4
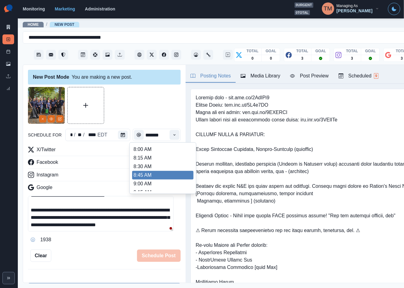
scroll to position [277, 0]
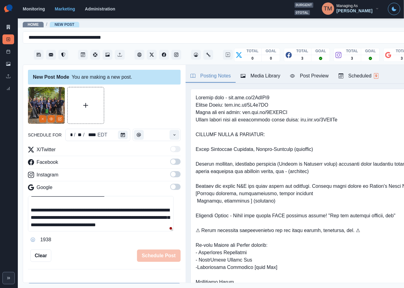
click at [144, 108] on div at bounding box center [104, 105] width 153 height 37
click at [171, 163] on span at bounding box center [173, 161] width 5 height 5
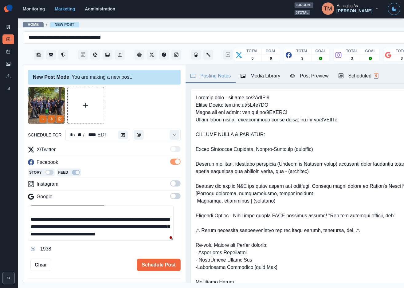
click at [170, 184] on span at bounding box center [175, 183] width 10 height 6
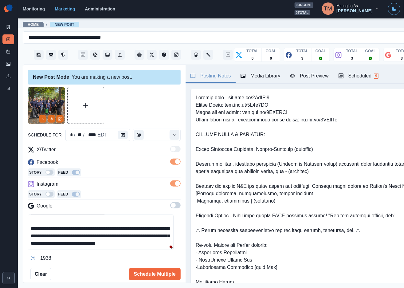
click at [171, 205] on span at bounding box center [173, 205] width 5 height 5
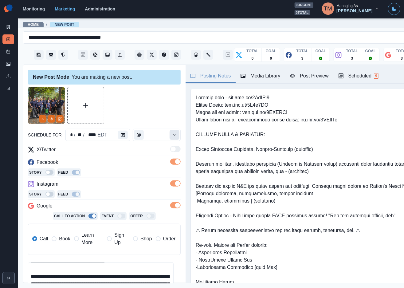
click at [172, 136] on icon "Time" at bounding box center [174, 135] width 4 height 4
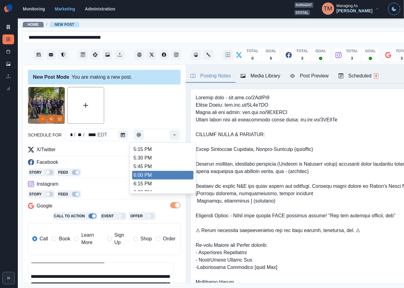
click at [167, 174] on li "6:00 PM" at bounding box center [162, 175] width 61 height 9
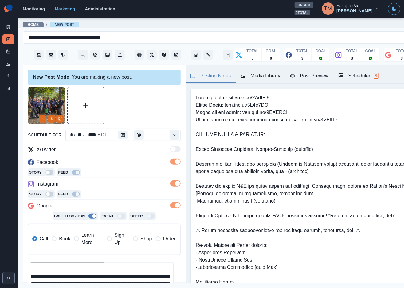
type input "*******"
click at [160, 113] on div at bounding box center [104, 105] width 153 height 37
click at [311, 76] on div "Post Preview" at bounding box center [309, 75] width 38 height 7
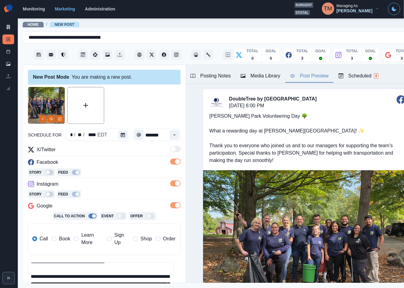
click at [142, 110] on div at bounding box center [104, 105] width 153 height 37
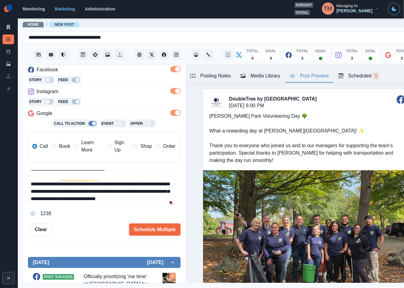
scroll to position [0, 0]
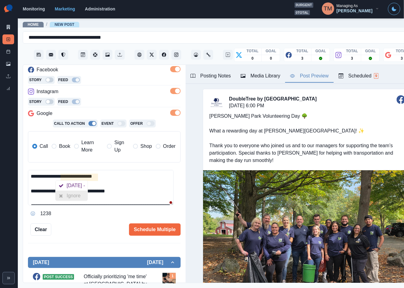
click at [88, 198] on div "Ignore" at bounding box center [72, 196] width 32 height 10
click at [131, 186] on textarea "**********" at bounding box center [101, 187] width 146 height 35
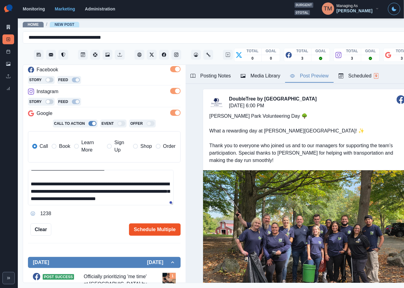
click at [153, 232] on button "Schedule Multiple" at bounding box center [155, 230] width 52 height 12
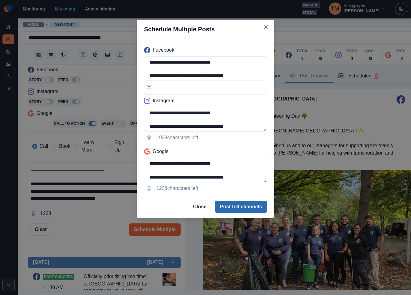
click at [256, 212] on button "Post to 3 channels" at bounding box center [241, 207] width 52 height 12
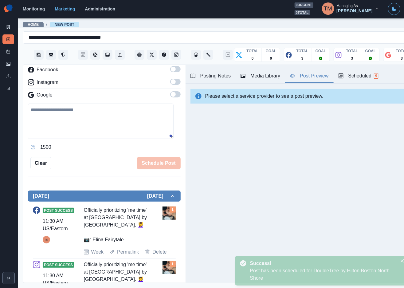
scroll to position [0, 0]
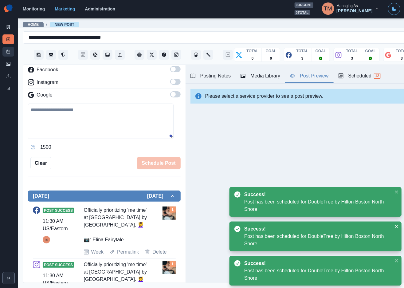
click at [7, 52] on icon at bounding box center [8, 51] width 4 height 4
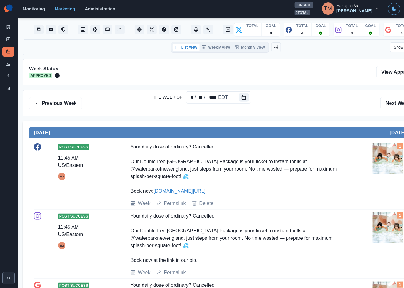
scroll to position [46, 0]
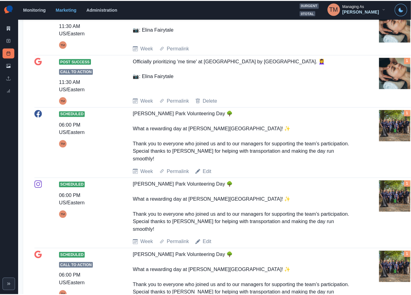
scroll to position [461, 0]
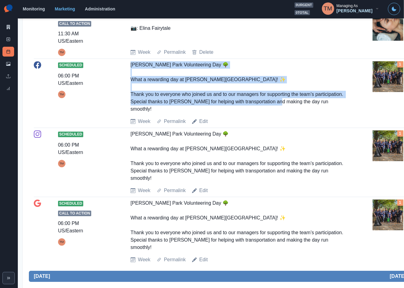
drag, startPoint x: 129, startPoint y: 60, endPoint x: 333, endPoint y: 100, distance: 208.6
click at [333, 100] on div "Scheduled 06:00 PM US/Eastern TM Endicott Park Volunteering Day 🌳 What a reward…" at bounding box center [226, 93] width 385 height 64
copy div "Endicott Park Volunteering Day 🌳 What a rewarding day at Endicott Park! ✨ Thank…"
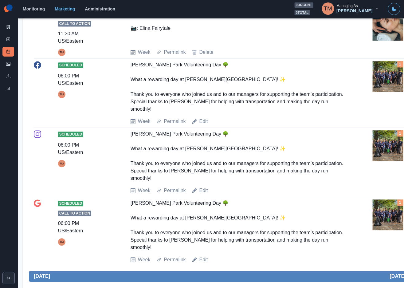
click at [362, 200] on div "Scheduled Call to Action 06:00 PM US/Eastern TM Endicott Park Volunteering Day …" at bounding box center [226, 232] width 385 height 64
click at [7, 27] on icon at bounding box center [8, 27] width 3 height 4
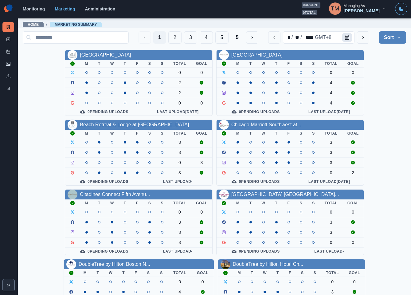
click at [345, 38] on icon "Calendar" at bounding box center [347, 37] width 4 height 4
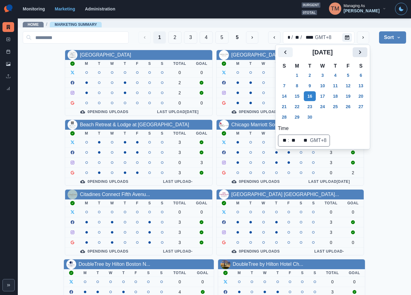
click at [363, 54] on icon "Next" at bounding box center [360, 52] width 7 height 7
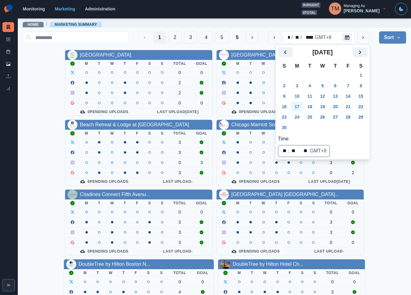
click at [298, 108] on button "17" at bounding box center [297, 107] width 12 height 10
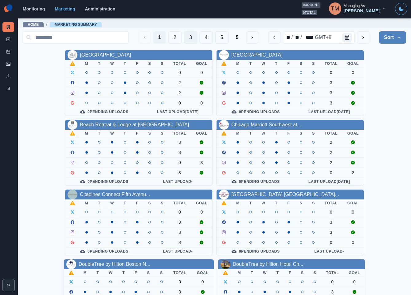
click at [184, 37] on button "3" at bounding box center [190, 37] width 13 height 12
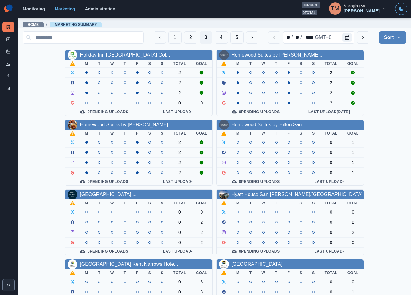
click at [376, 125] on div "Holiday Inn San Francisco Gol... M T W T F S S Total Goal 2 2 2 0 0 0 Pending U…" at bounding box center [215, 257] width 384 height 415
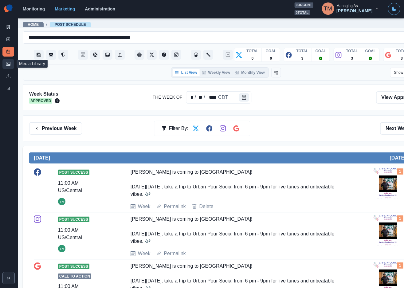
click at [6, 64] on icon at bounding box center [8, 64] width 4 height 4
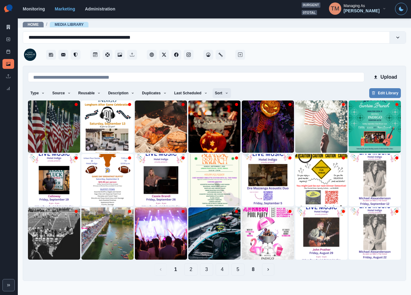
click at [216, 95] on button "Sort" at bounding box center [222, 93] width 18 height 10
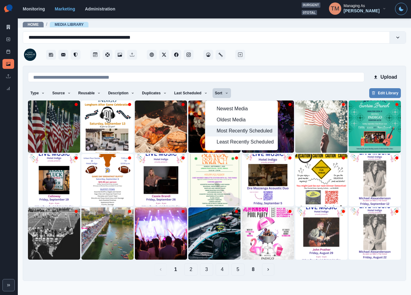
click at [223, 132] on span "Most Recently Scheduled" at bounding box center [245, 130] width 57 height 7
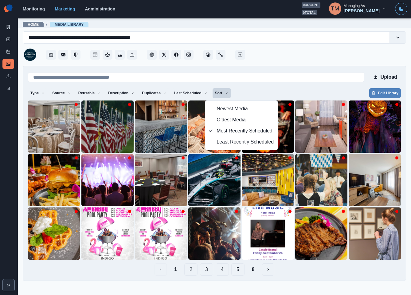
click at [268, 88] on div "Upload Type Any Image Video Source Any Upload Social Manager Found: Instagram F…" at bounding box center [214, 173] width 373 height 205
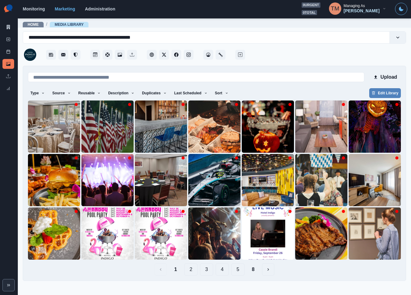
click at [256, 272] on button "8" at bounding box center [253, 269] width 13 height 12
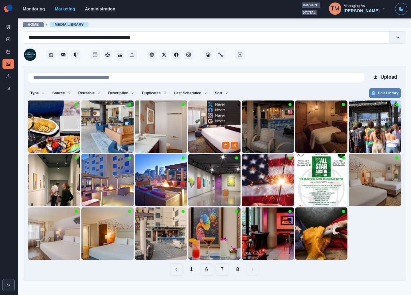
click at [201, 143] on img at bounding box center [214, 127] width 52 height 52
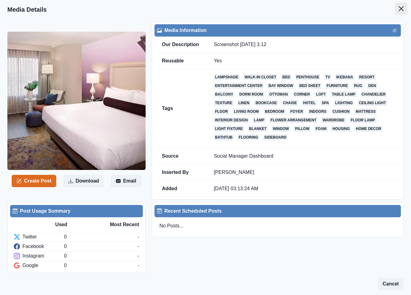
click at [399, 9] on icon "Close" at bounding box center [401, 8] width 5 height 5
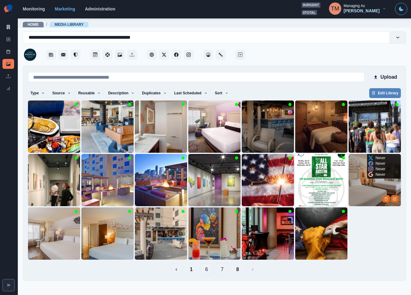
click at [370, 189] on img at bounding box center [375, 180] width 52 height 52
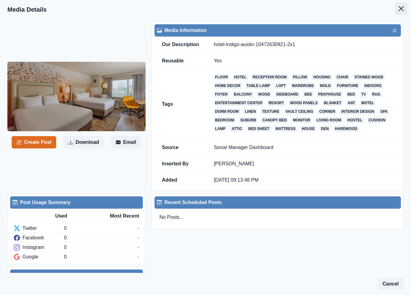
click at [399, 9] on icon "Close" at bounding box center [401, 8] width 5 height 5
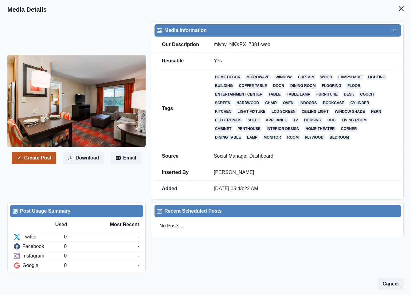
click at [45, 159] on button "Create Post" at bounding box center [34, 158] width 45 height 12
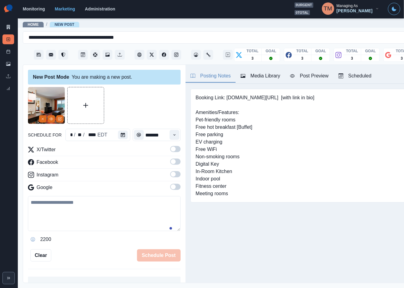
click at [70, 215] on textarea at bounding box center [104, 213] width 153 height 35
paste textarea "**********"
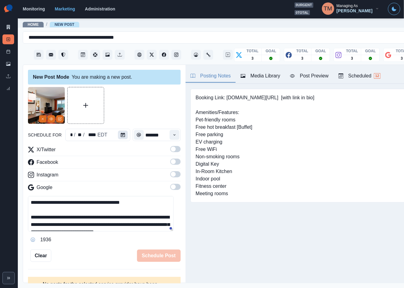
scroll to position [27, 0]
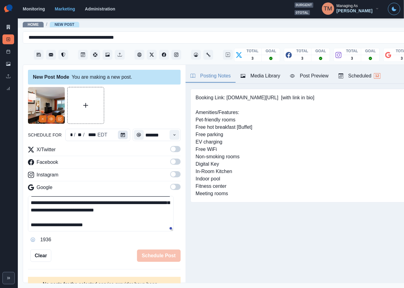
type textarea "**********"
click at [121, 133] on icon "Calendar" at bounding box center [123, 135] width 4 height 4
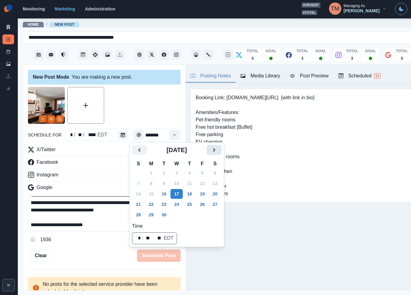
click at [217, 150] on icon "Next" at bounding box center [214, 149] width 7 height 7
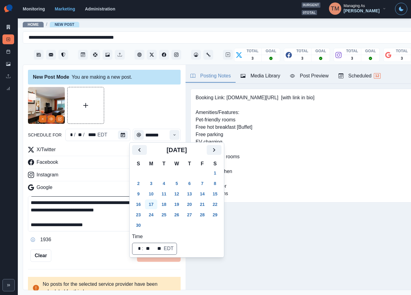
click at [152, 205] on button "17" at bounding box center [151, 205] width 12 height 10
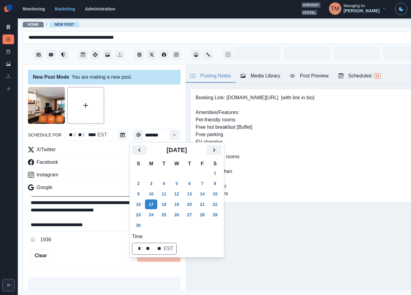
click at [132, 116] on div at bounding box center [104, 105] width 153 height 37
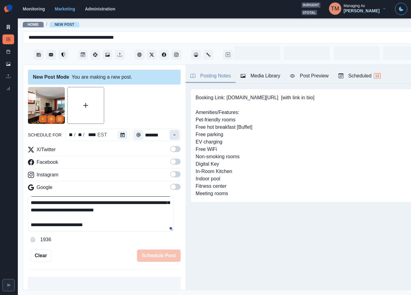
click at [172, 135] on icon "Time" at bounding box center [174, 135] width 4 height 4
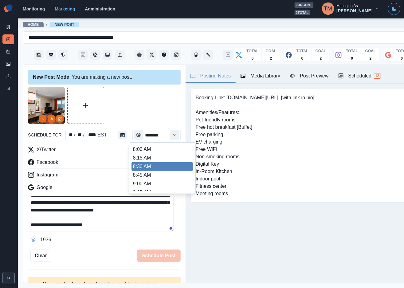
scroll to position [184, 0]
click at [157, 163] on li "1:45 PM" at bounding box center [162, 163] width 61 height 9
type input "*******"
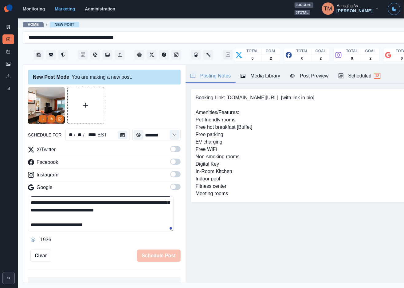
click at [170, 151] on span at bounding box center [175, 149] width 10 height 6
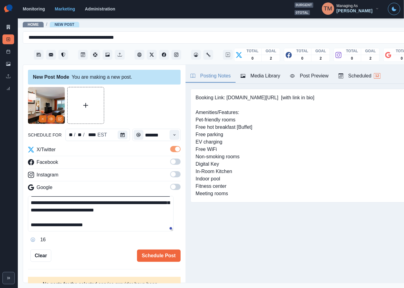
click at [172, 163] on span at bounding box center [175, 162] width 10 height 6
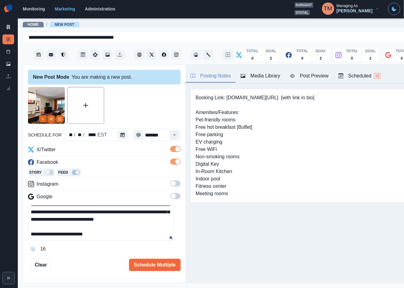
click at [171, 185] on span at bounding box center [175, 183] width 10 height 6
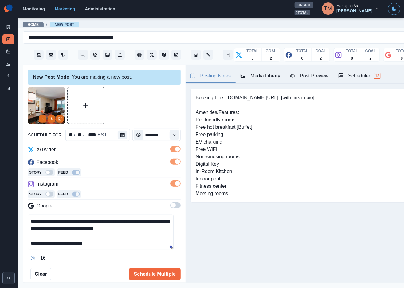
click at [171, 207] on span at bounding box center [173, 205] width 5 height 5
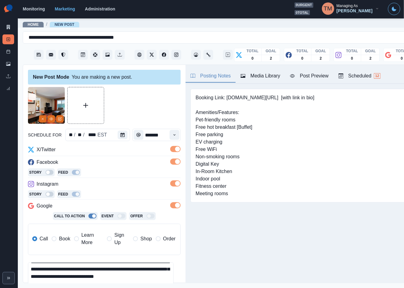
click at [59, 237] on span "Book" at bounding box center [64, 238] width 11 height 7
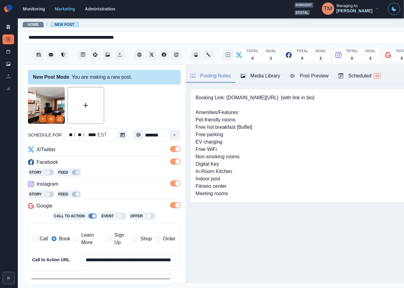
click at [315, 76] on div "Post Preview" at bounding box center [309, 75] width 38 height 7
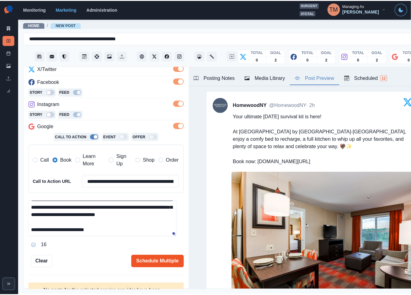
scroll to position [96, 0]
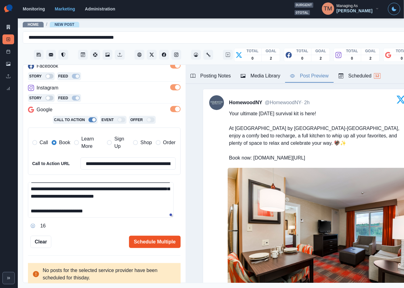
click at [149, 242] on button "Schedule Multiple" at bounding box center [155, 242] width 52 height 12
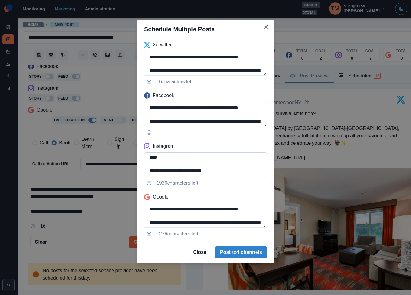
scroll to position [35, 0]
drag, startPoint x: 171, startPoint y: 171, endPoint x: 235, endPoint y: 172, distance: 64.3
click at [235, 172] on textarea "**********" at bounding box center [205, 164] width 123 height 25
paste textarea "****"
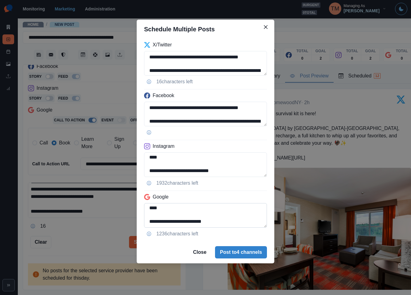
type textarea "**********"
drag, startPoint x: 254, startPoint y: 209, endPoint x: 255, endPoint y: 227, distance: 17.9
click at [255, 227] on textarea "**********" at bounding box center [205, 215] width 123 height 25
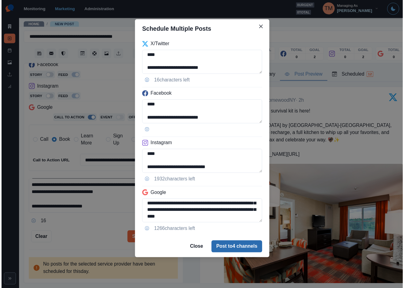
scroll to position [22, 0]
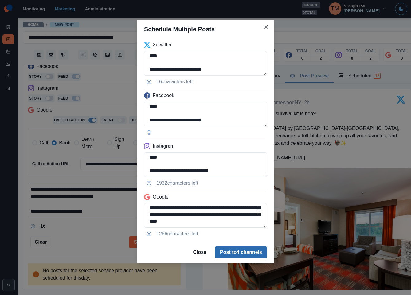
type textarea "**********"
click at [253, 255] on button "Post to 4 channels" at bounding box center [241, 252] width 52 height 12
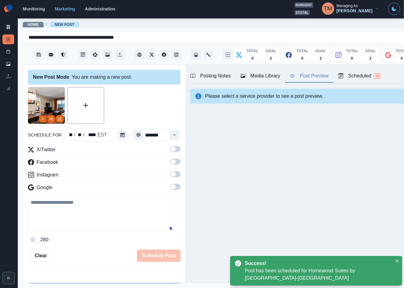
scroll to position [0, 0]
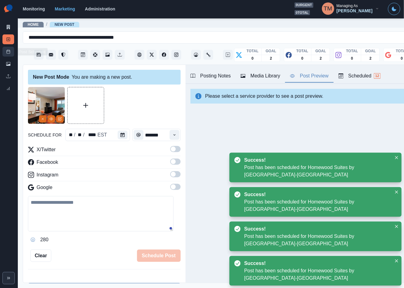
click at [9, 53] on icon at bounding box center [8, 51] width 4 height 4
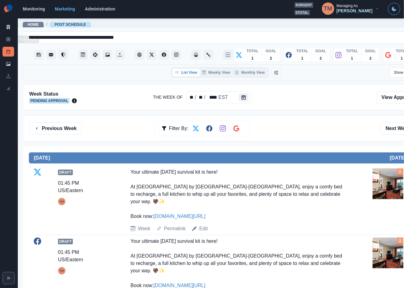
drag, startPoint x: 8, startPoint y: 40, endPoint x: 0, endPoint y: 42, distance: 7.9
click at [7, 40] on icon at bounding box center [8, 39] width 4 height 4
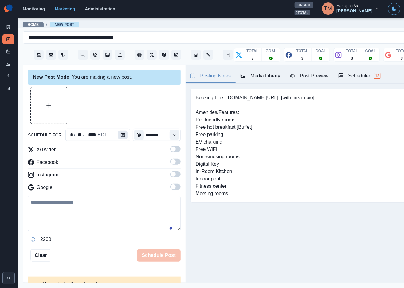
click at [121, 137] on icon "Calendar" at bounding box center [123, 135] width 4 height 4
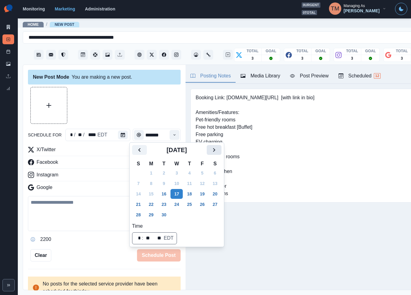
click at [214, 151] on icon "Next" at bounding box center [214, 150] width 2 height 4
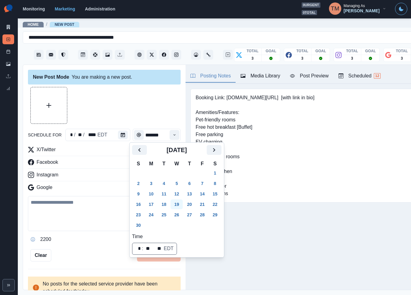
click at [200, 204] on tr "16 17 18 19 20 21 22" at bounding box center [176, 204] width 89 height 10
click at [200, 204] on button "21" at bounding box center [202, 205] width 12 height 10
click at [172, 135] on icon "Time" at bounding box center [174, 135] width 4 height 4
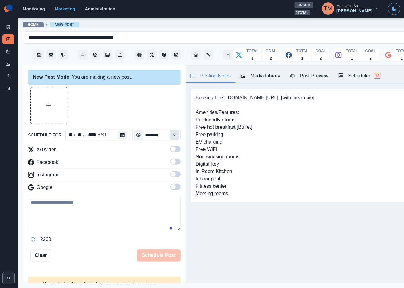
click at [172, 135] on icon "Time" at bounding box center [174, 135] width 4 height 4
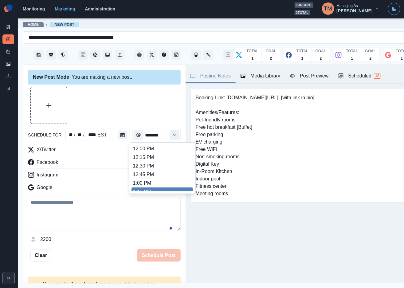
scroll to position [143, 0]
click at [159, 187] on ul "8:00 AM 8:15 AM 8:30 AM 8:45 AM 9:00 AM 9:15 AM 9:30 AM 9:45 AM 10:00 AM 10:15 …" at bounding box center [162, 168] width 61 height 46
type input "*******"
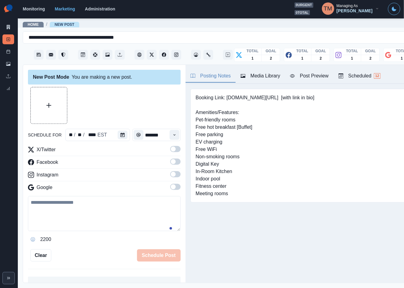
drag, startPoint x: 167, startPoint y: 147, endPoint x: 167, endPoint y: 164, distance: 16.6
click at [171, 148] on span at bounding box center [173, 149] width 5 height 5
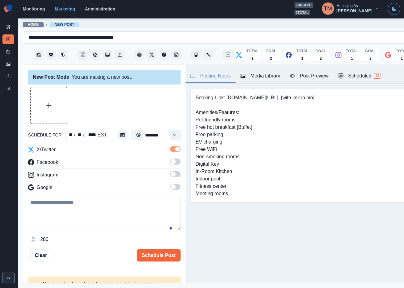
drag, startPoint x: 171, startPoint y: 160, endPoint x: 170, endPoint y: 177, distance: 16.9
click at [171, 165] on label at bounding box center [175, 164] width 10 height 10
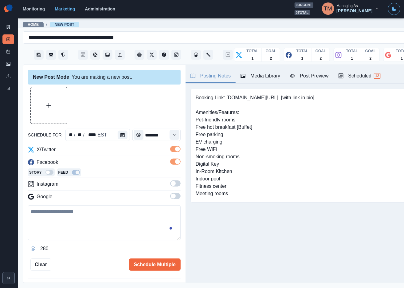
click at [170, 185] on span at bounding box center [175, 183] width 10 height 6
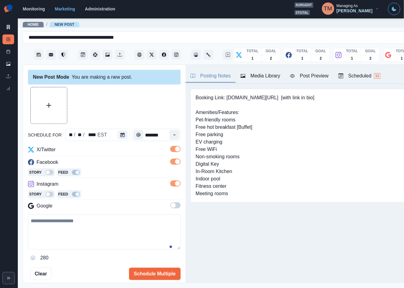
click at [171, 207] on span at bounding box center [175, 205] width 10 height 6
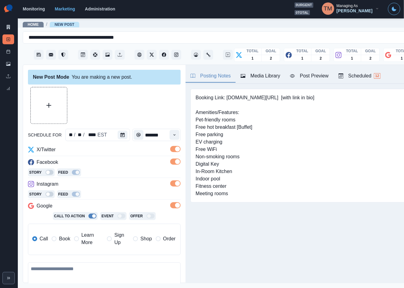
click at [63, 239] on span "Book" at bounding box center [64, 238] width 11 height 7
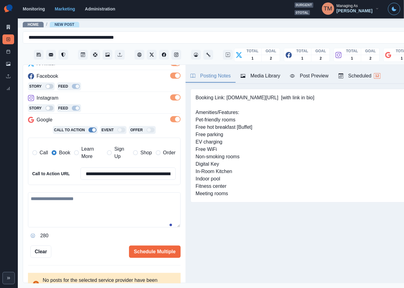
scroll to position [92, 0]
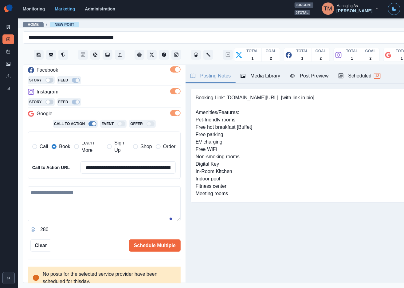
click at [72, 199] on textarea at bounding box center [104, 203] width 153 height 35
paste textarea "**********"
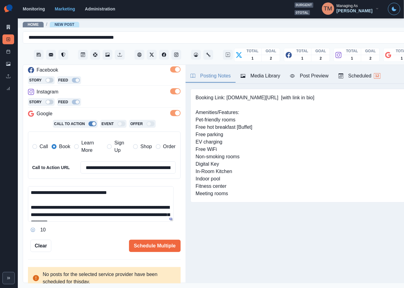
scroll to position [42, 0]
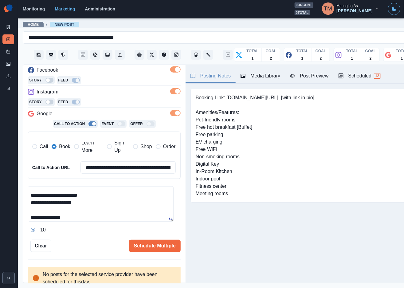
type textarea "**********"
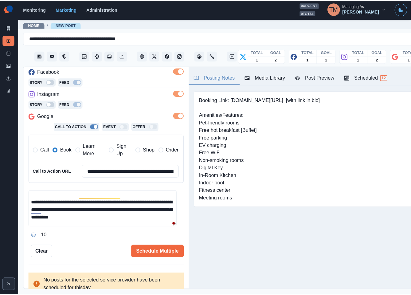
scroll to position [0, 0]
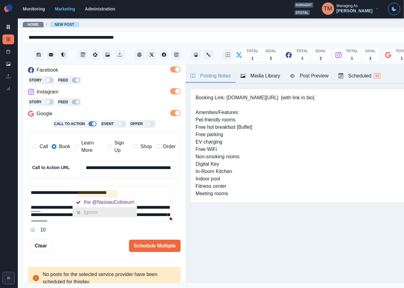
click at [98, 214] on div "Ignore" at bounding box center [92, 213] width 16 height 10
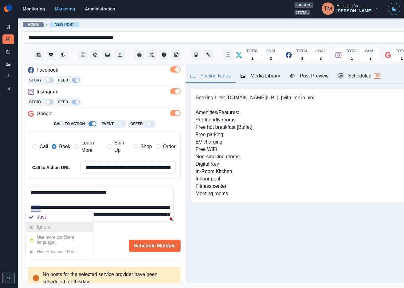
click at [39, 224] on div "Ignore" at bounding box center [45, 227] width 16 height 10
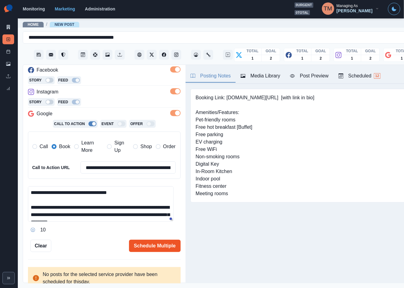
click at [137, 248] on button "Schedule Multiple" at bounding box center [155, 246] width 52 height 12
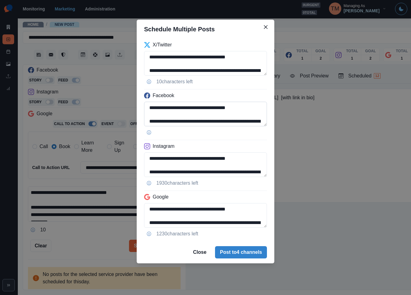
drag, startPoint x: 198, startPoint y: 108, endPoint x: 236, endPoint y: 106, distance: 38.2
click at [236, 106] on textarea "**********" at bounding box center [205, 114] width 123 height 25
paste textarea
type textarea "**********"
drag, startPoint x: 198, startPoint y: 160, endPoint x: 235, endPoint y: 157, distance: 37.3
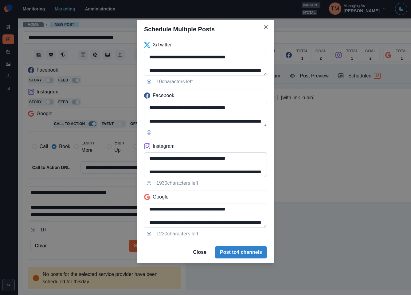
click at [235, 157] on textarea "**********" at bounding box center [205, 164] width 123 height 25
paste textarea "*"
type textarea "**********"
drag, startPoint x: 198, startPoint y: 210, endPoint x: 237, endPoint y: 208, distance: 38.8
click at [237, 208] on textarea "**********" at bounding box center [205, 215] width 123 height 25
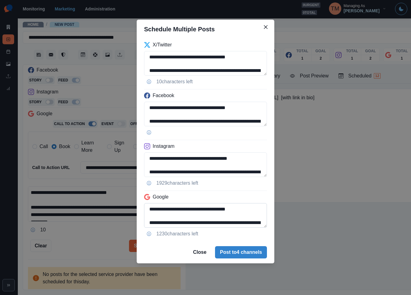
paste textarea "*"
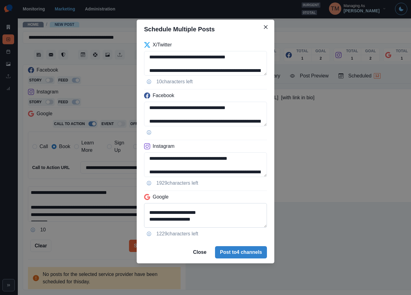
click at [151, 220] on textarea "**********" at bounding box center [205, 215] width 123 height 25
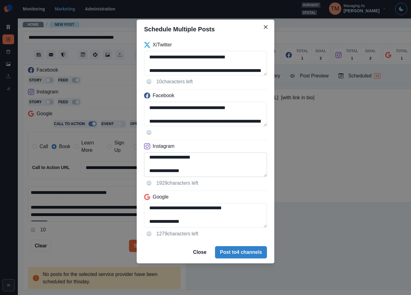
type textarea "**********"
click at [159, 158] on textarea "**********" at bounding box center [205, 164] width 123 height 25
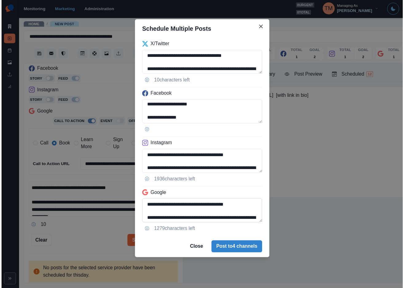
scroll to position [35, 0]
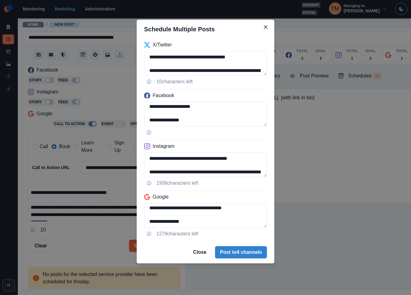
type textarea "**********"
click at [91, 245] on div "**********" at bounding box center [205, 147] width 411 height 295
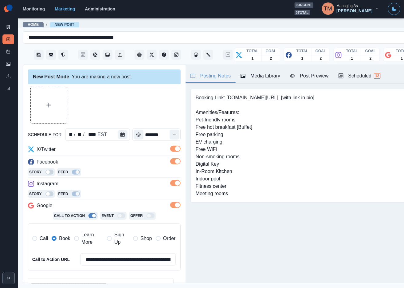
scroll to position [0, 0]
click at [58, 111] on button "Upload Media" at bounding box center [49, 105] width 36 height 36
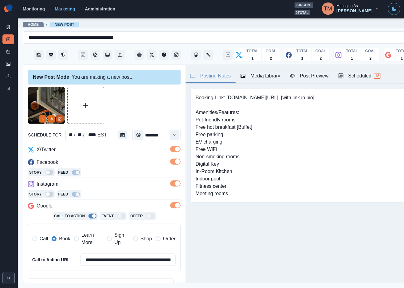
click at [61, 119] on icon "Edit Media" at bounding box center [60, 119] width 4 height 4
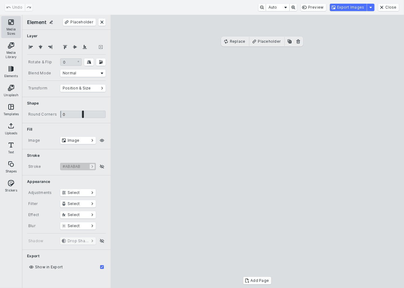
click at [11, 26] on button "Media Sizes" at bounding box center [11, 27] width 20 height 22
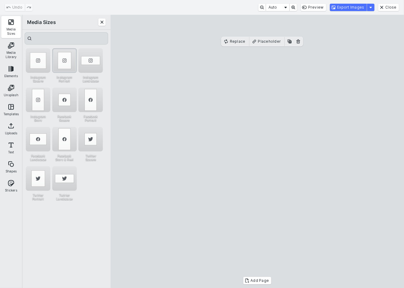
click at [61, 56] on div "Instagram Portrait" at bounding box center [64, 60] width 25 height 25
drag, startPoint x: 241, startPoint y: 183, endPoint x: 241, endPoint y: 165, distance: 17.5
click at [258, 152] on cesdk-canvas "Editor canvas" at bounding box center [258, 152] width 0 height 0
drag, startPoint x: 261, startPoint y: 249, endPoint x: 260, endPoint y: 267, distance: 18.5
click at [258, 152] on cesdk-canvas "Editor canvas" at bounding box center [258, 152] width 0 height 0
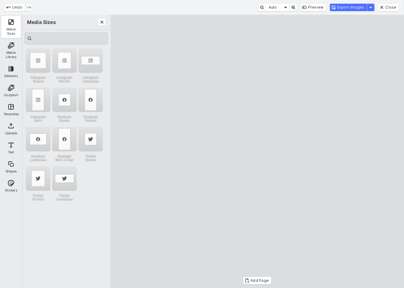
drag, startPoint x: 260, startPoint y: 51, endPoint x: 260, endPoint y: 58, distance: 7.1
click at [258, 152] on cesdk-canvas "Editor canvas" at bounding box center [258, 152] width 0 height 0
click at [353, 9] on button "Export Images" at bounding box center [348, 7] width 37 height 7
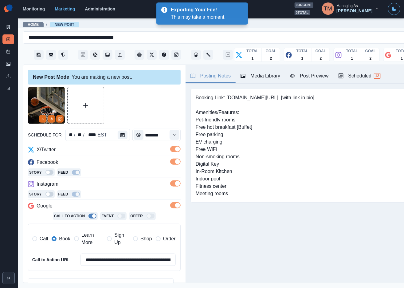
click at [274, 74] on div "Media Library" at bounding box center [261, 75] width 40 height 7
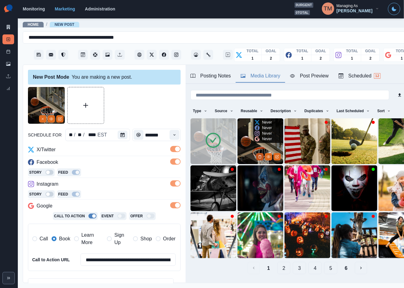
click at [256, 153] on button "Delete Media" at bounding box center [259, 156] width 7 height 7
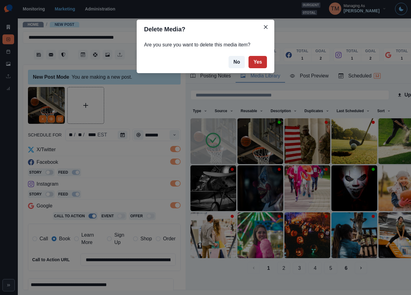
click at [261, 63] on button "Yes" at bounding box center [258, 62] width 18 height 12
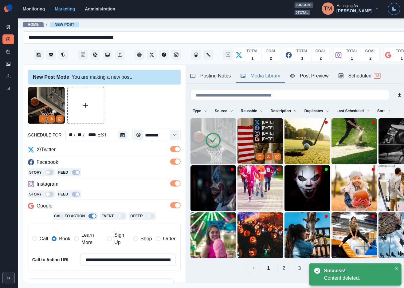
click at [267, 155] on icon "View Media" at bounding box center [269, 157] width 4 height 4
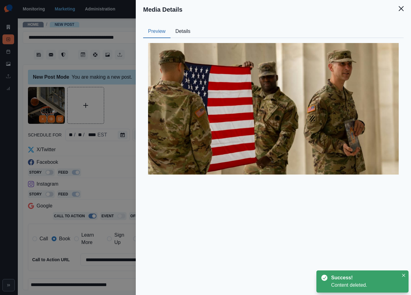
click at [181, 30] on button "Details" at bounding box center [183, 31] width 25 height 13
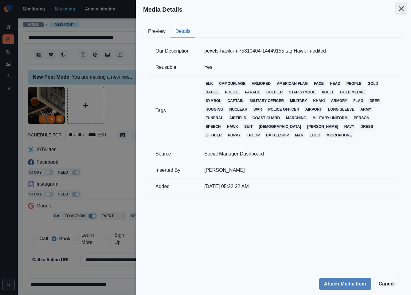
click at [403, 10] on icon "Close" at bounding box center [401, 8] width 5 height 5
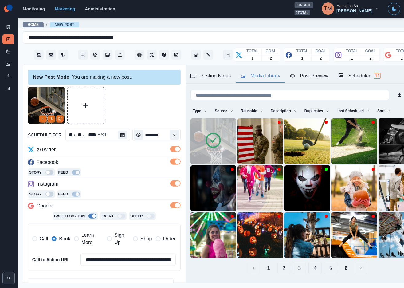
drag, startPoint x: 157, startPoint y: 104, endPoint x: 149, endPoint y: 107, distance: 8.7
click at [156, 104] on div at bounding box center [104, 105] width 153 height 37
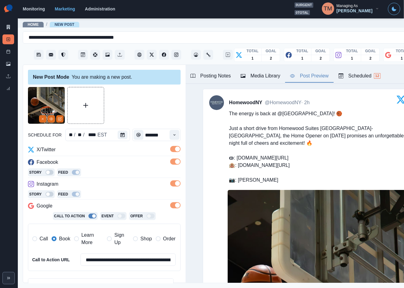
click at [318, 76] on div "Post Preview" at bounding box center [309, 75] width 38 height 7
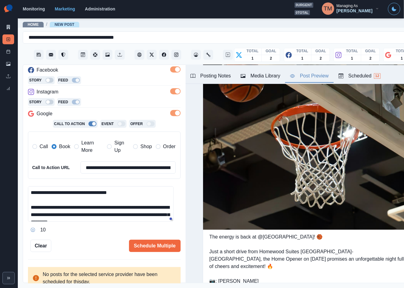
scroll to position [96, 0]
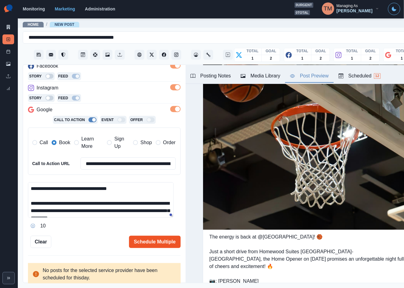
click at [139, 244] on button "Schedule Multiple" at bounding box center [155, 242] width 52 height 12
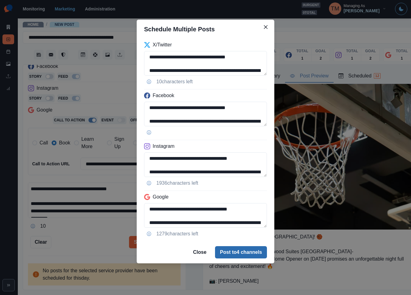
click at [234, 253] on button "Post to 4 channels" at bounding box center [241, 252] width 52 height 12
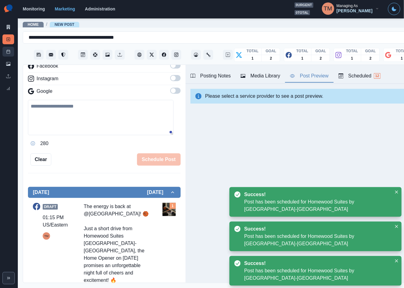
click at [10, 54] on link "Post Schedule" at bounding box center [8, 52] width 12 height 10
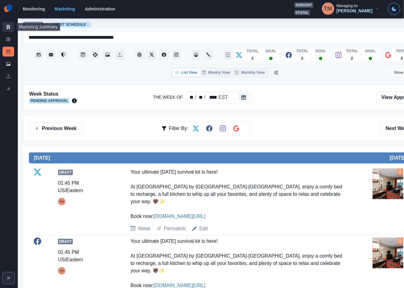
click at [9, 27] on icon at bounding box center [8, 27] width 3 height 4
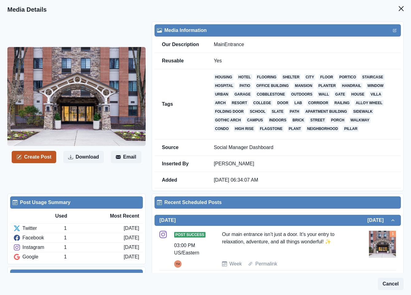
click at [46, 161] on button "Create Post" at bounding box center [34, 157] width 45 height 12
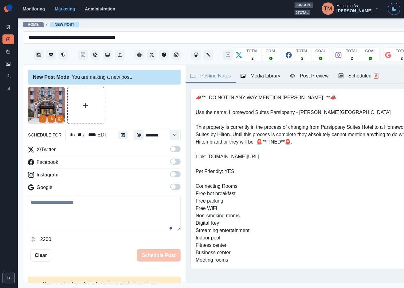
click at [65, 220] on textarea at bounding box center [104, 213] width 153 height 35
paste textarea "**********"
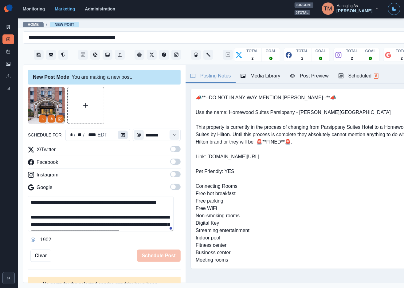
type textarea "**********"
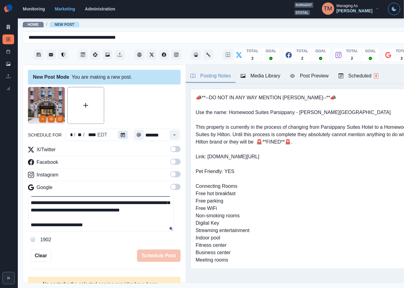
click at [121, 134] on icon "Calendar" at bounding box center [123, 135] width 4 height 4
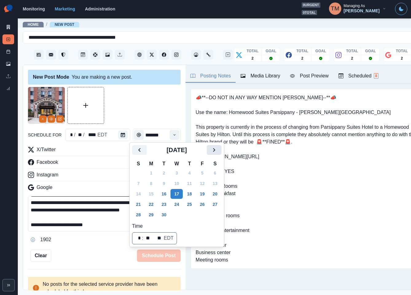
click at [212, 151] on icon "Next" at bounding box center [214, 149] width 7 height 7
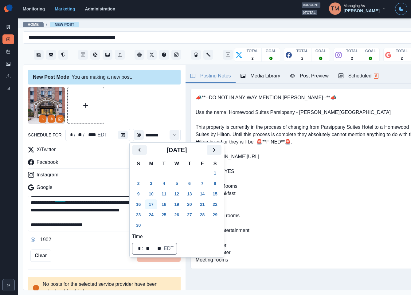
click at [150, 204] on button "17" at bounding box center [151, 205] width 12 height 10
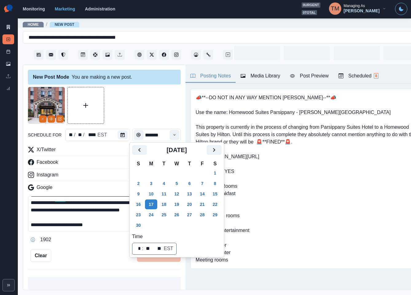
click at [131, 113] on div at bounding box center [104, 105] width 153 height 37
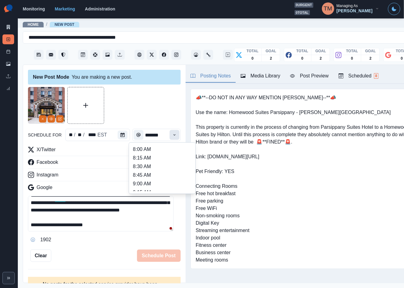
click at [170, 135] on button "Time" at bounding box center [175, 135] width 10 height 10
click at [159, 163] on li "1:45 PM" at bounding box center [162, 163] width 61 height 9
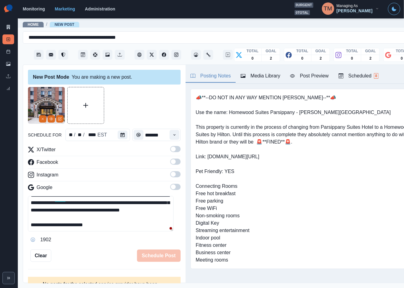
type input "*******"
drag, startPoint x: 169, startPoint y: 150, endPoint x: 172, endPoint y: 160, distance: 10.1
click at [170, 150] on span at bounding box center [175, 149] width 10 height 6
click at [171, 162] on span at bounding box center [175, 162] width 10 height 6
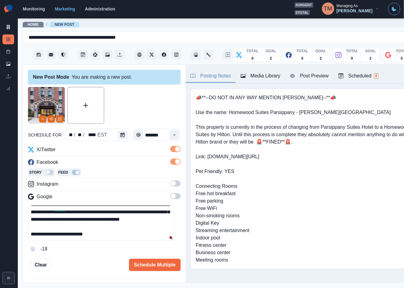
click at [170, 183] on span at bounding box center [175, 183] width 10 height 6
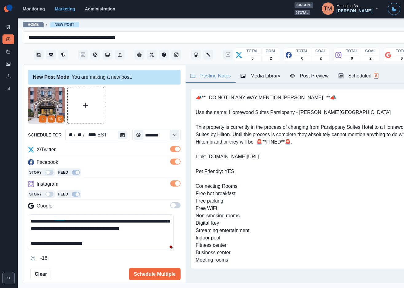
click at [172, 203] on span at bounding box center [175, 205] width 10 height 6
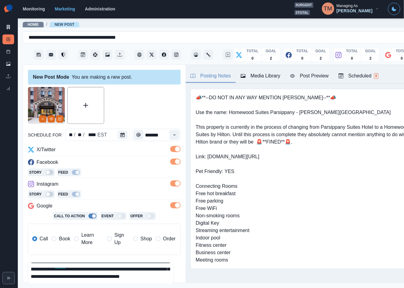
click at [64, 240] on span "Book" at bounding box center [64, 238] width 11 height 7
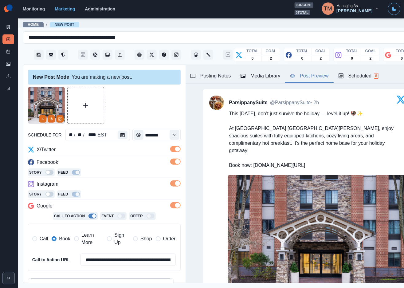
click at [313, 77] on div "Post Preview" at bounding box center [309, 75] width 38 height 7
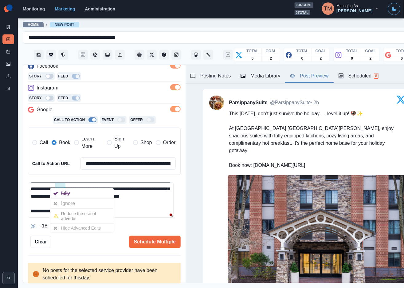
click at [62, 205] on div "Ignore" at bounding box center [69, 204] width 16 height 10
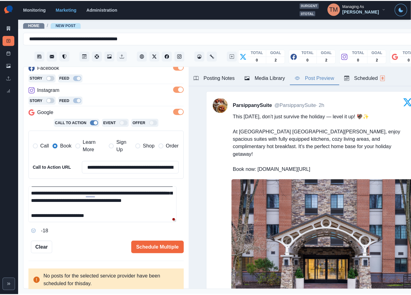
scroll to position [0, 0]
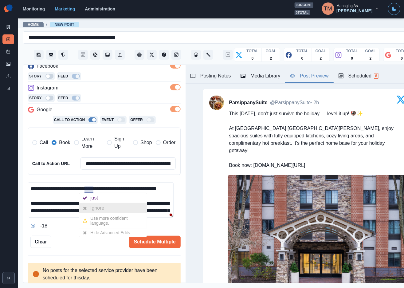
click at [93, 209] on div "Ignore" at bounding box center [98, 208] width 16 height 10
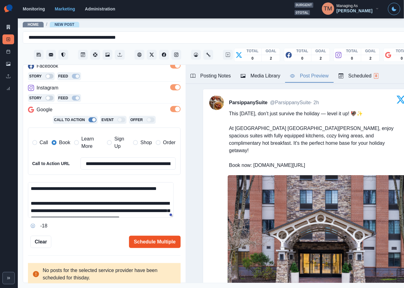
click at [147, 244] on button "Schedule Multiple" at bounding box center [155, 242] width 52 height 12
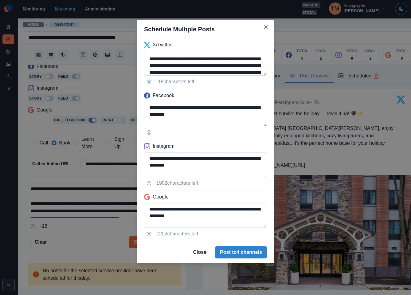
scroll to position [37, 0]
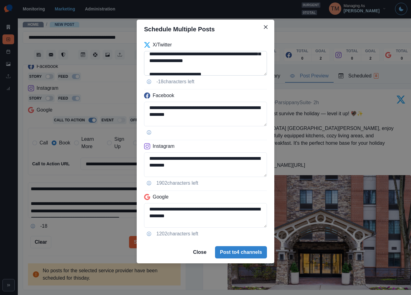
click at [200, 68] on textarea "**********" at bounding box center [205, 63] width 123 height 25
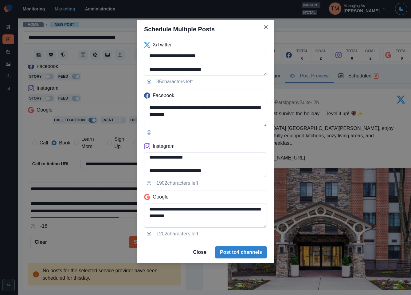
scroll to position [49, 0]
type textarea "**********"
drag, startPoint x: 203, startPoint y: 210, endPoint x: 232, endPoint y: 220, distance: 31.2
click at [232, 220] on textarea "**********" at bounding box center [205, 215] width 123 height 25
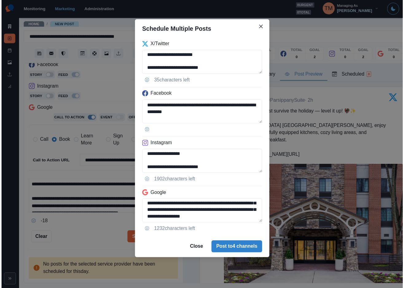
scroll to position [35, 0]
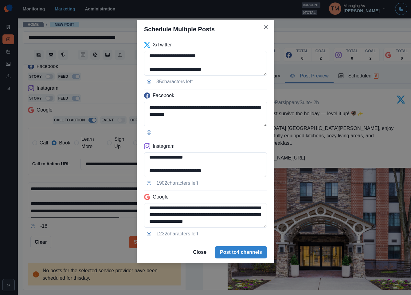
type textarea "**********"
drag, startPoint x: 85, startPoint y: 242, endPoint x: 96, endPoint y: 225, distance: 20.0
click at [85, 242] on div "**********" at bounding box center [205, 147] width 411 height 295
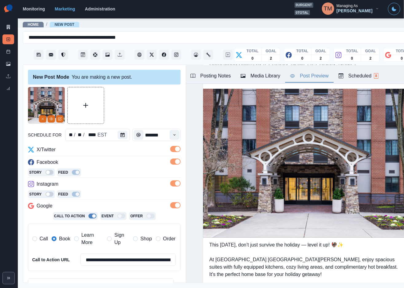
scroll to position [96, 0]
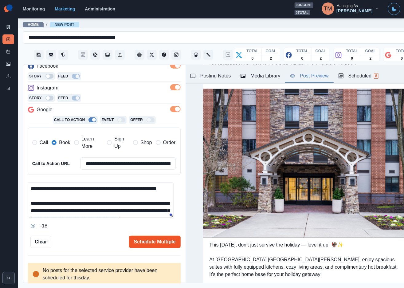
click at [159, 243] on button "Schedule Multiple" at bounding box center [155, 242] width 52 height 12
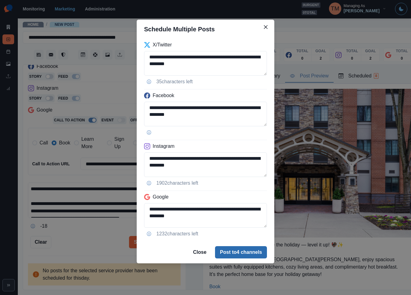
click at [239, 248] on button "Post to 4 channels" at bounding box center [241, 252] width 52 height 12
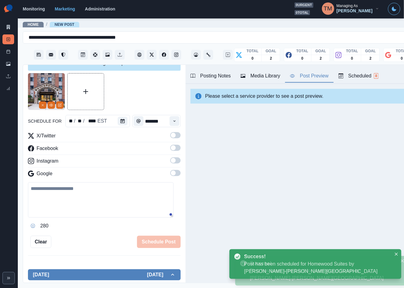
scroll to position [0, 0]
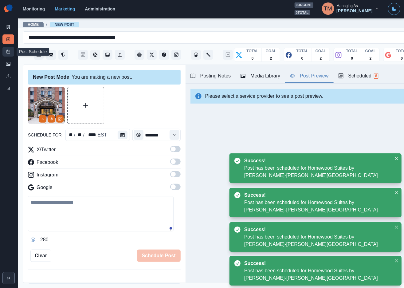
click at [9, 53] on rect at bounding box center [8, 51] width 3 height 3
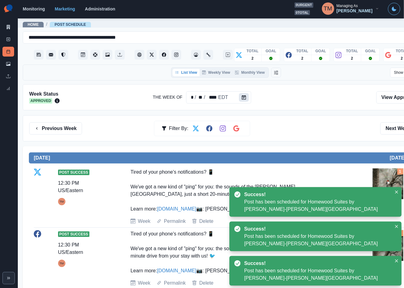
click at [244, 99] on icon "Calendar" at bounding box center [244, 97] width 4 height 4
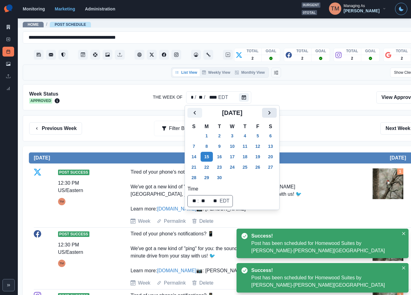
click at [268, 112] on icon "Next" at bounding box center [269, 112] width 7 height 7
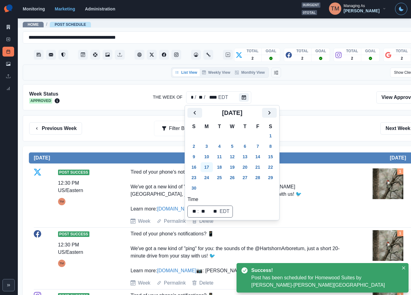
click at [208, 170] on button "17" at bounding box center [207, 167] width 12 height 10
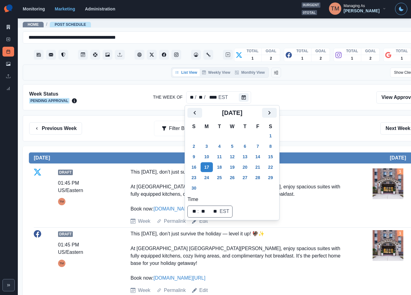
click at [323, 134] on div "Previous Week Filter By: Next Week" at bounding box center [226, 128] width 394 height 12
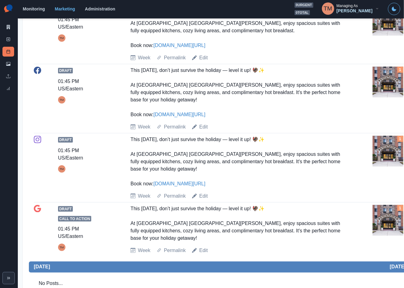
scroll to position [184, 0]
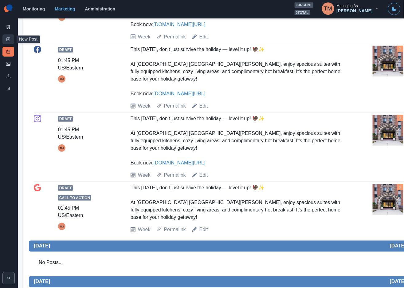
click at [9, 38] on icon at bounding box center [8, 39] width 4 height 4
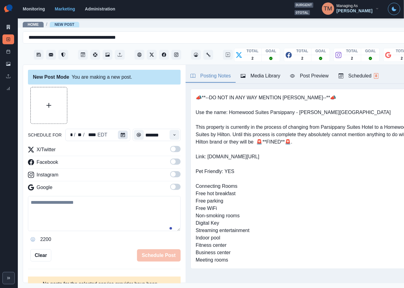
click at [124, 137] on button "Calendar" at bounding box center [123, 135] width 10 height 9
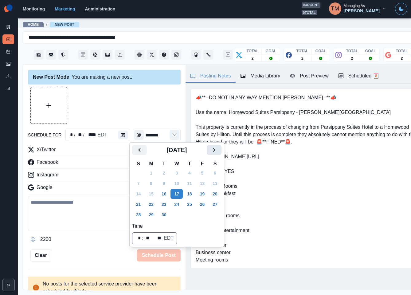
click at [219, 151] on button "Next" at bounding box center [214, 150] width 15 height 10
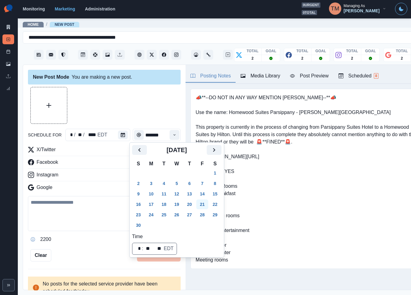
click at [204, 206] on button "21" at bounding box center [202, 205] width 12 height 10
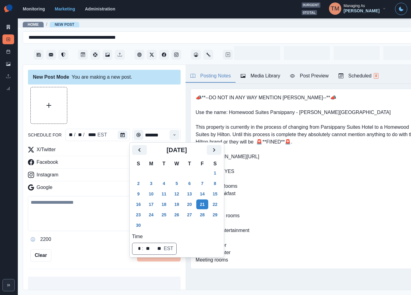
click at [120, 103] on div at bounding box center [104, 105] width 153 height 37
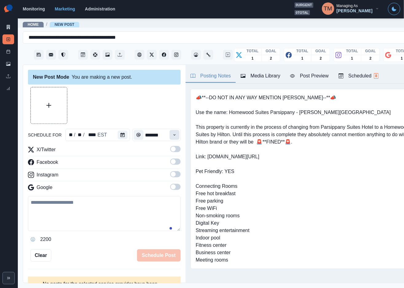
click at [171, 132] on button "Time" at bounding box center [175, 135] width 10 height 10
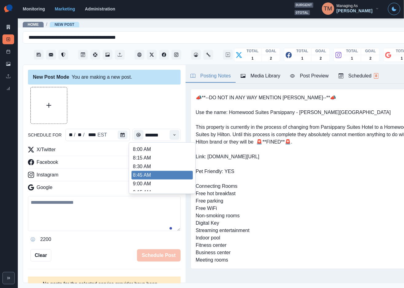
scroll to position [166, 0]
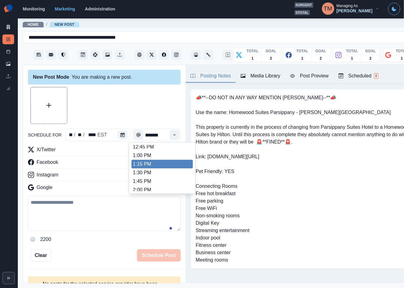
click at [148, 164] on li "1:15 PM" at bounding box center [162, 164] width 61 height 9
type input "*******"
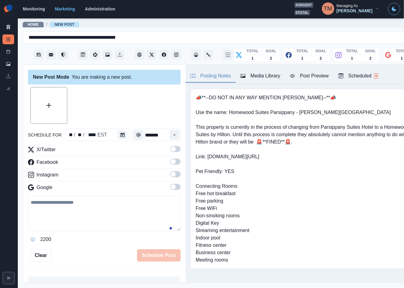
drag, startPoint x: 168, startPoint y: 150, endPoint x: 171, endPoint y: 168, distance: 17.7
click at [170, 152] on span at bounding box center [175, 149] width 10 height 6
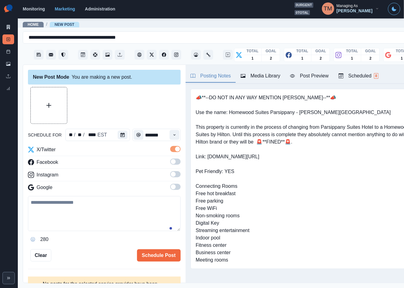
drag, startPoint x: 171, startPoint y: 163, endPoint x: 172, endPoint y: 172, distance: 8.4
click at [171, 169] on div "X/Twitter Facebook Instagram Google" at bounding box center [104, 170] width 153 height 48
click at [171, 174] on span at bounding box center [173, 174] width 5 height 5
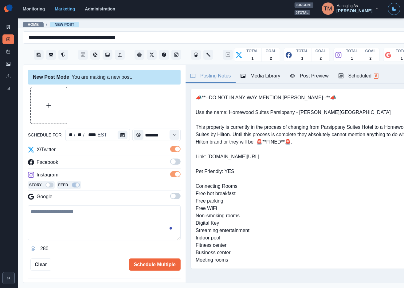
drag, startPoint x: 169, startPoint y: 197, endPoint x: 169, endPoint y: 171, distance: 26.4
click at [170, 196] on span at bounding box center [175, 196] width 10 height 6
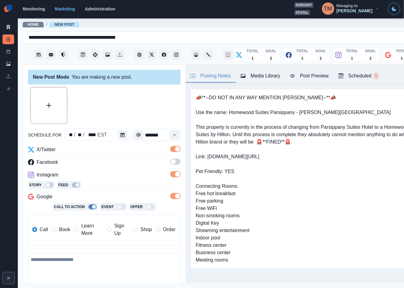
click at [170, 162] on span at bounding box center [175, 162] width 10 height 6
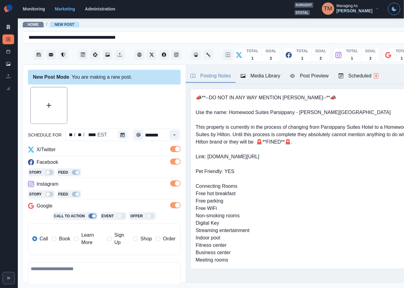
click at [80, 240] on label "Learn More" at bounding box center [88, 238] width 29 height 15
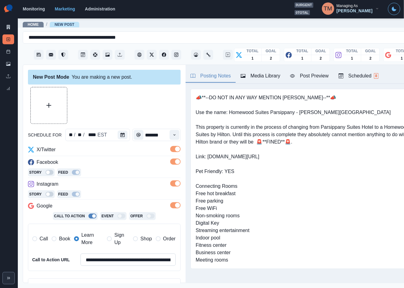
click at [110, 259] on input "**********" at bounding box center [128, 260] width 95 height 12
paste input
type input "**********"
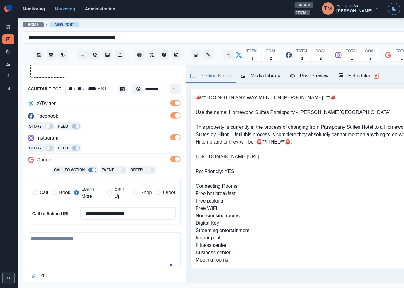
click at [97, 256] on textarea at bounding box center [104, 249] width 153 height 35
paste textarea "**********"
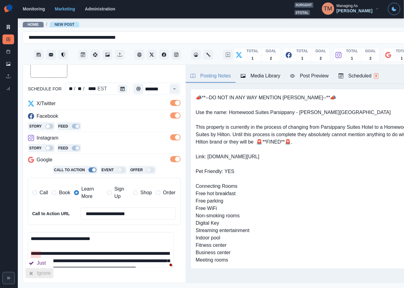
click at [40, 272] on div "Ignore" at bounding box center [45, 273] width 16 height 10
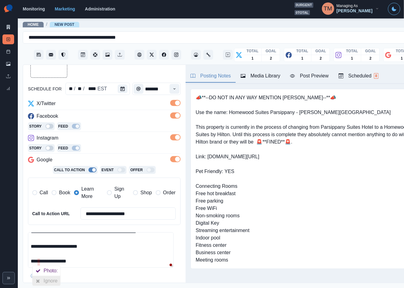
click at [42, 280] on div at bounding box center [38, 281] width 11 height 10
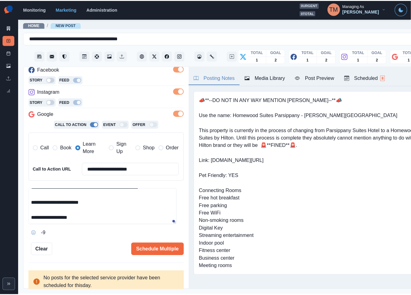
scroll to position [96, 0]
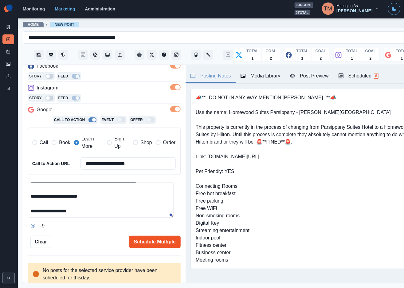
type textarea "**********"
click at [150, 245] on button "Schedule Multiple" at bounding box center [155, 242] width 52 height 12
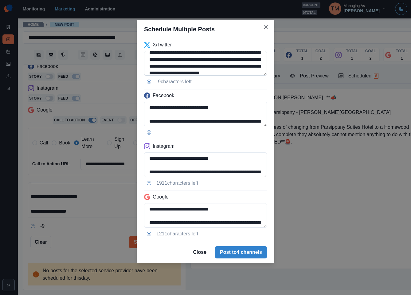
scroll to position [18, 0]
click at [150, 60] on textarea "**********" at bounding box center [205, 63] width 123 height 25
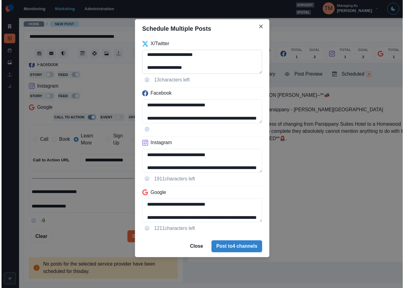
scroll to position [56, 0]
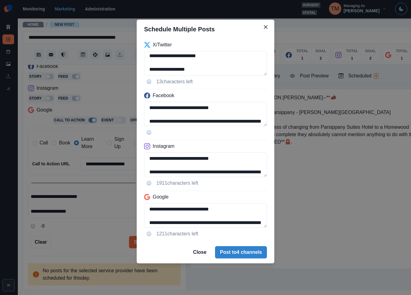
type textarea "**********"
click at [97, 236] on div "**********" at bounding box center [205, 147] width 411 height 295
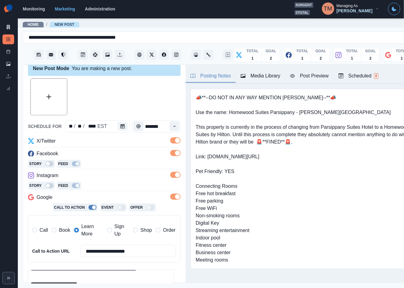
scroll to position [0, 0]
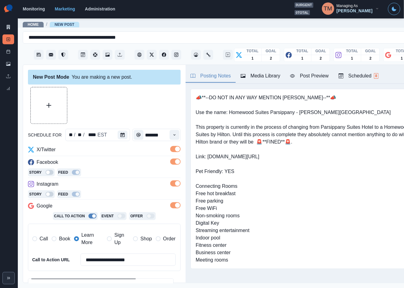
drag, startPoint x: 57, startPoint y: 106, endPoint x: 54, endPoint y: 108, distance: 3.5
click at [56, 107] on button "Upload Media" at bounding box center [49, 105] width 36 height 36
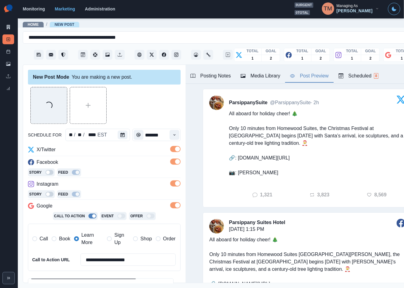
click at [318, 77] on div "Post Preview" at bounding box center [309, 75] width 38 height 7
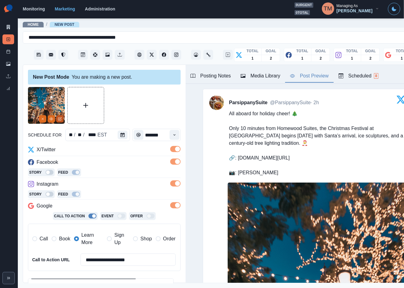
click at [62, 120] on icon "Edit Media" at bounding box center [60, 119] width 4 height 4
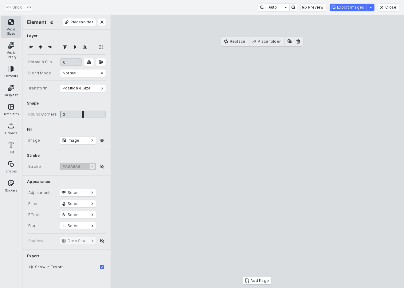
click at [12, 28] on button "Media Sizes" at bounding box center [11, 27] width 20 height 22
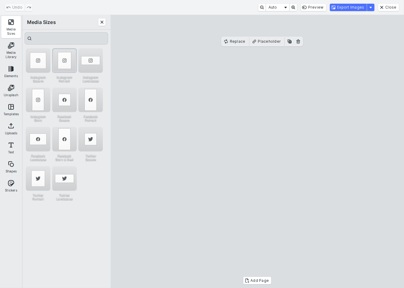
click at [65, 64] on div "Instagram Portrait" at bounding box center [64, 60] width 25 height 25
drag, startPoint x: 289, startPoint y: 190, endPoint x: 290, endPoint y: 168, distance: 21.8
click at [258, 152] on cesdk-canvas "Editor canvas" at bounding box center [258, 152] width 0 height 0
drag, startPoint x: 261, startPoint y: 246, endPoint x: 262, endPoint y: 267, distance: 21.2
click at [258, 152] on cesdk-canvas "Editor canvas" at bounding box center [258, 152] width 0 height 0
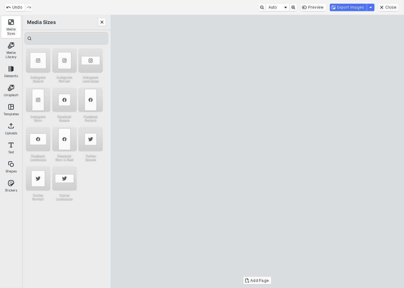
drag, startPoint x: 259, startPoint y: 38, endPoint x: 259, endPoint y: 60, distance: 22.4
click at [258, 152] on cesdk-canvas "Editor canvas" at bounding box center [258, 152] width 0 height 0
click at [399, 8] on button "Close" at bounding box center [388, 7] width 21 height 7
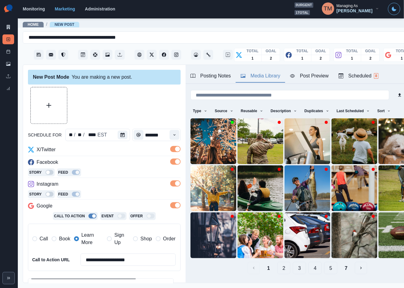
click at [268, 77] on div "Media Library" at bounding box center [261, 75] width 40 height 7
click at [211, 155] on icon "Delete Media" at bounding box center [213, 157] width 4 height 4
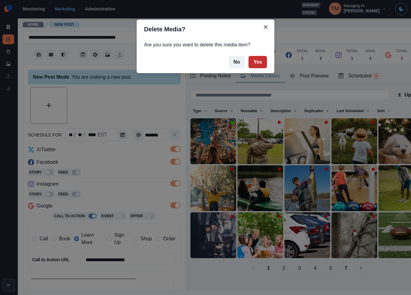
click at [259, 62] on button "Yes" at bounding box center [258, 62] width 18 height 12
